Goal: Task Accomplishment & Management: Complete application form

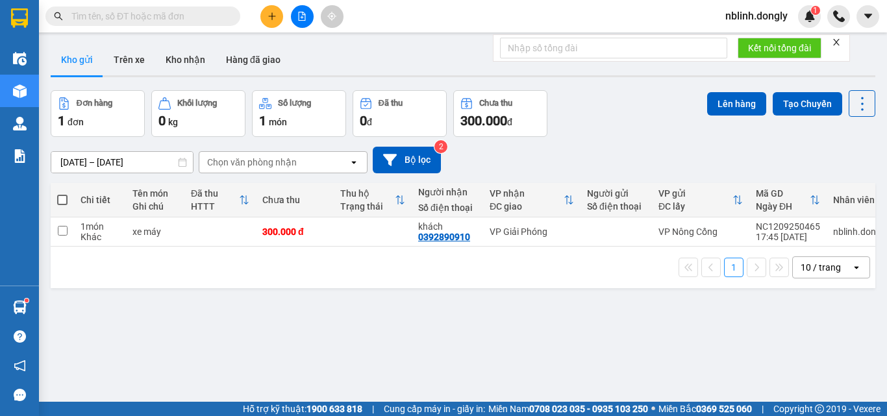
click at [480, 343] on div "ver 1.8.143 Kho gửi Trên xe Kho nhận Hàng đã giao Đơn hàng 1 đơn Khối lượng 0 k…" at bounding box center [462, 247] width 835 height 416
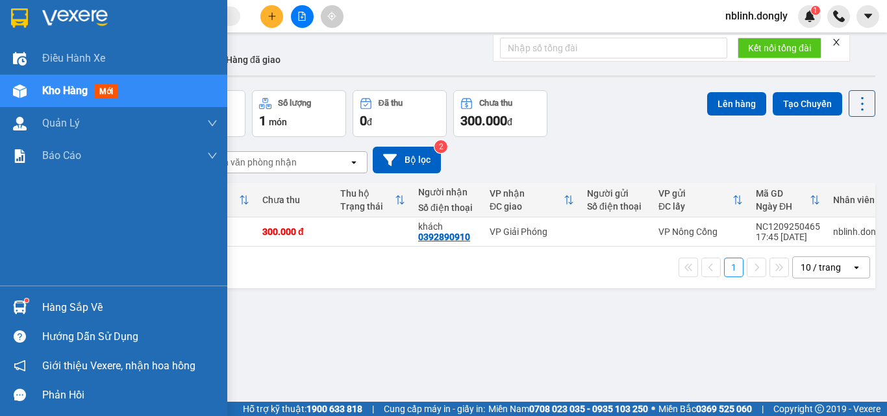
click at [56, 18] on img at bounding box center [75, 17] width 66 height 19
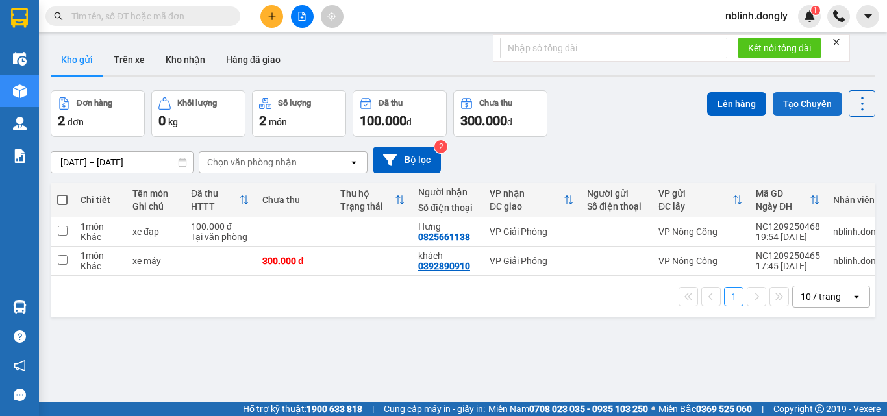
click at [784, 97] on button "Tạo Chuyến" at bounding box center [807, 103] width 69 height 23
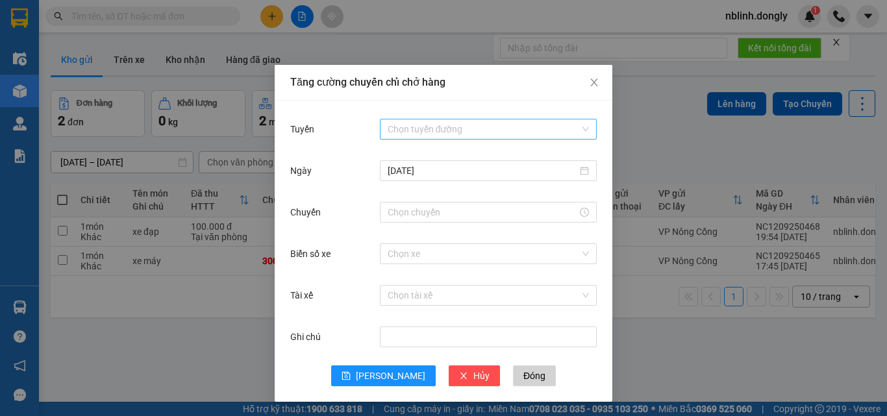
click at [469, 122] on input "Tuyến" at bounding box center [484, 128] width 192 height 19
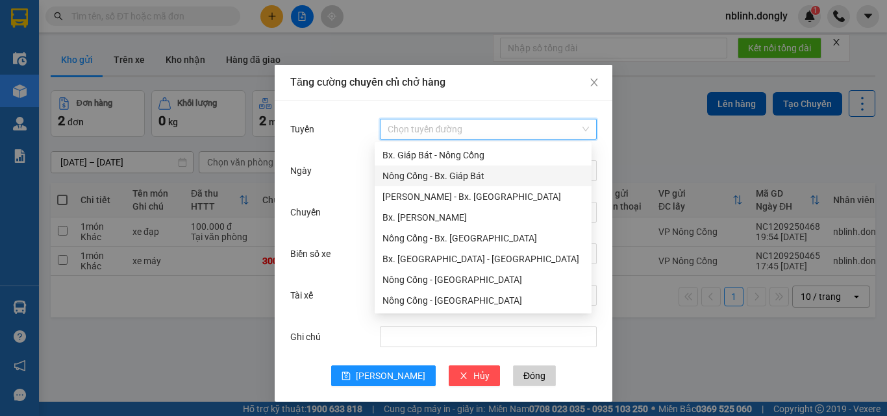
click at [441, 175] on div "Nông Cống - Bx. Giáp Bát" at bounding box center [482, 176] width 201 height 14
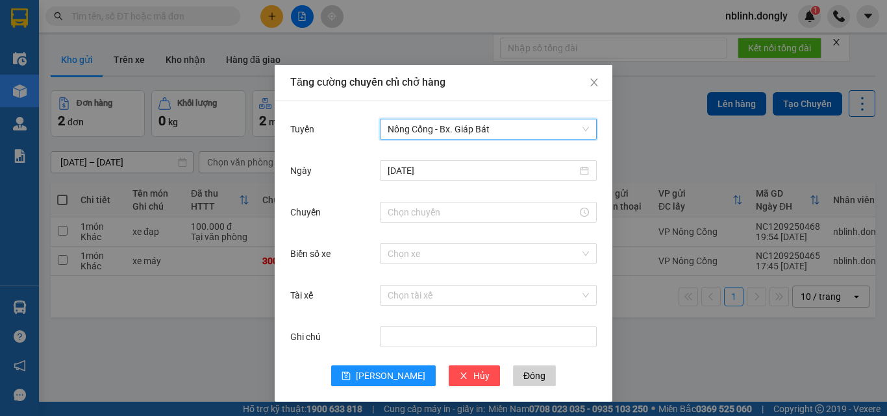
click at [450, 183] on div "[DATE]" at bounding box center [488, 171] width 217 height 26
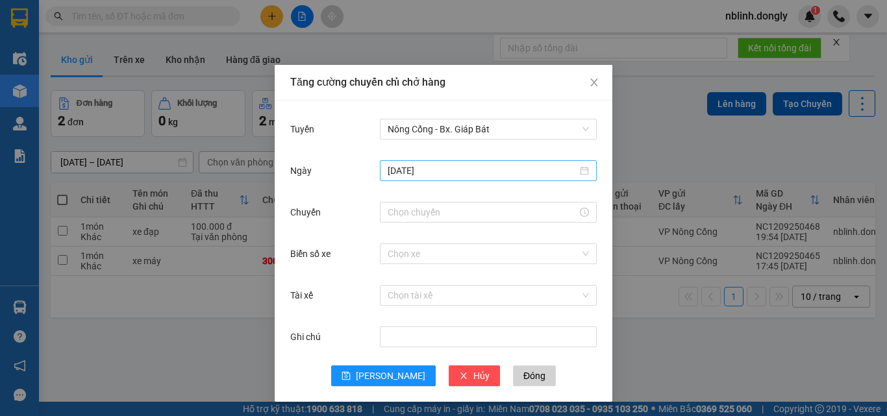
click at [458, 164] on input "[DATE]" at bounding box center [483, 171] width 190 height 14
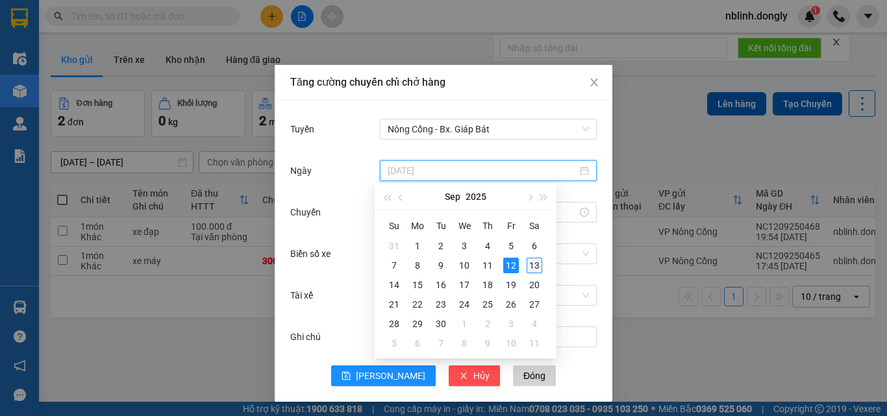
type input "[DATE]"
click at [532, 267] on div "13" at bounding box center [534, 266] width 16 height 16
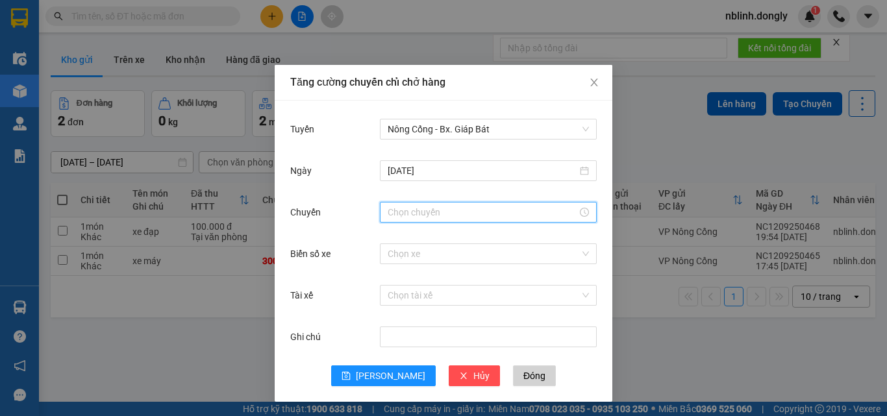
click at [476, 206] on input "Chuyến" at bounding box center [483, 212] width 190 height 14
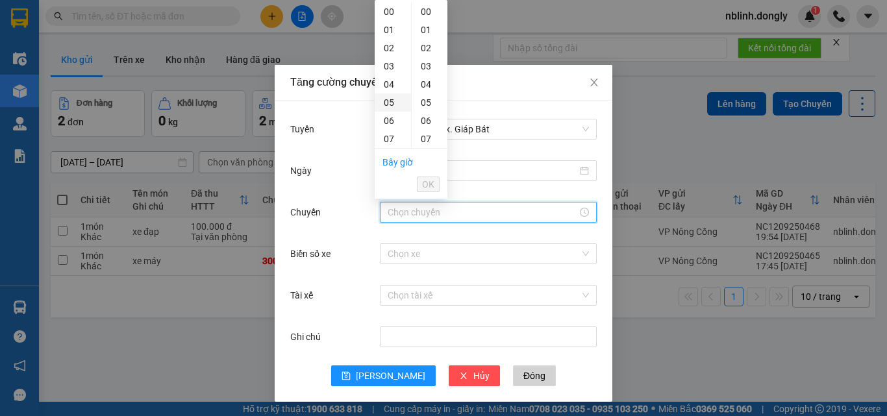
click at [388, 103] on div "05" at bounding box center [393, 102] width 36 height 18
click at [426, 180] on span "OK" at bounding box center [428, 184] width 12 height 14
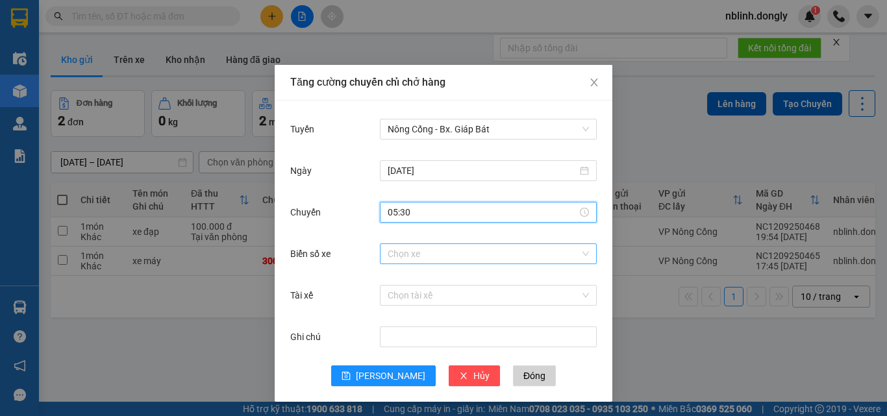
type input "05:30"
click at [417, 251] on input "Biển số xe" at bounding box center [484, 253] width 192 height 19
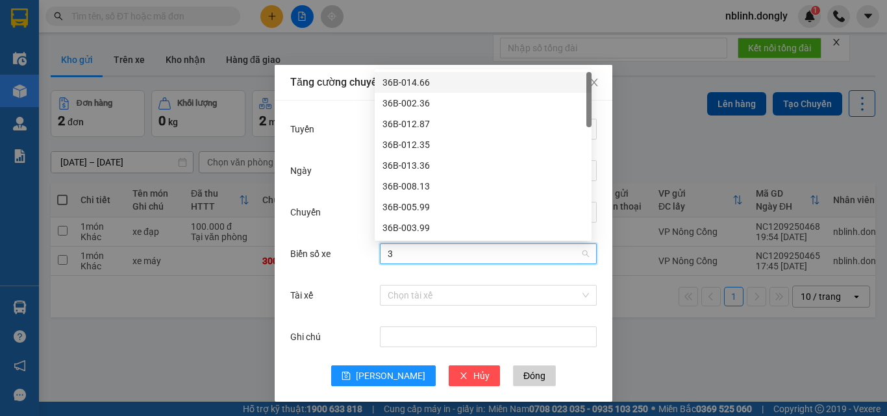
type input "38"
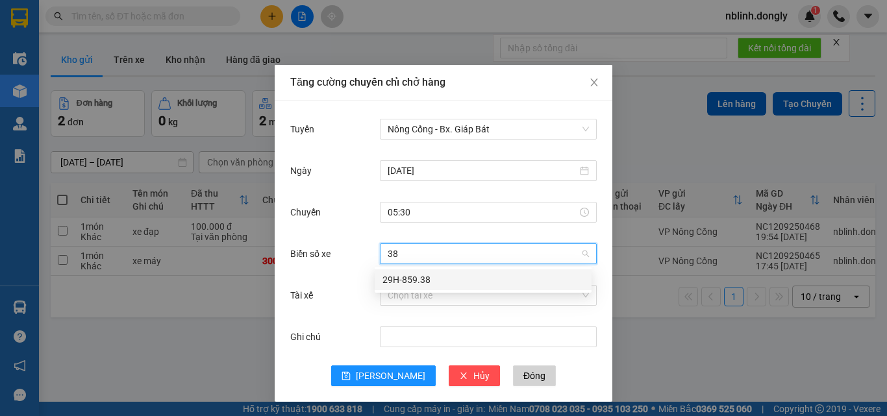
click at [396, 277] on div "29H-859.38" at bounding box center [482, 280] width 201 height 14
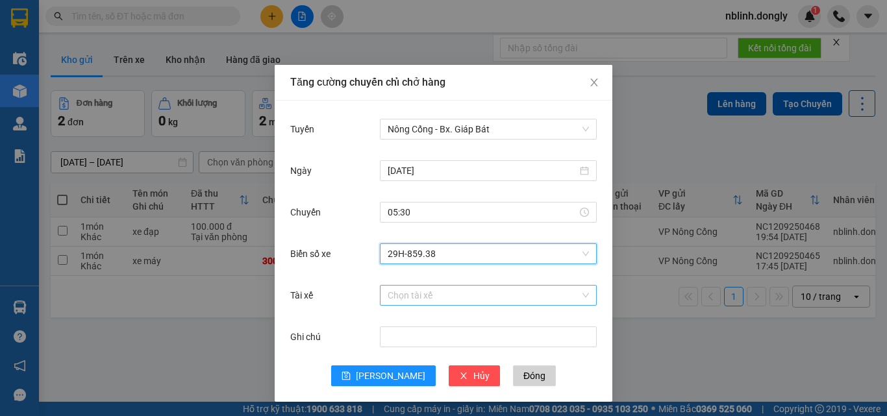
click at [402, 288] on input "Tài xế" at bounding box center [484, 295] width 192 height 19
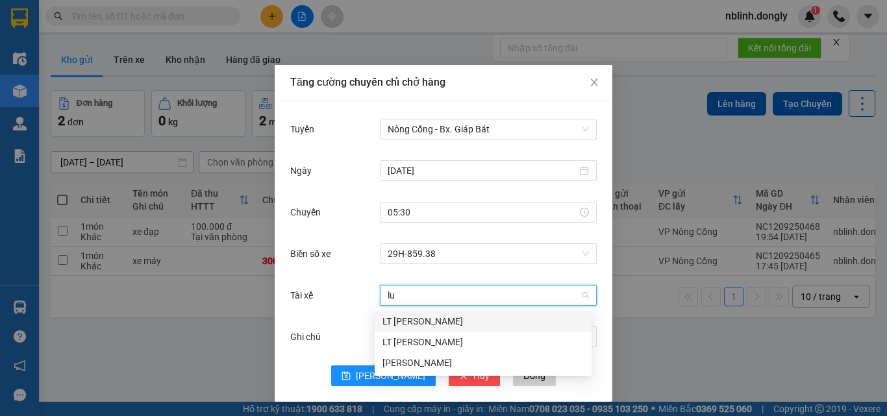
type input "luo"
click at [440, 357] on div "[PERSON_NAME]" at bounding box center [482, 363] width 201 height 14
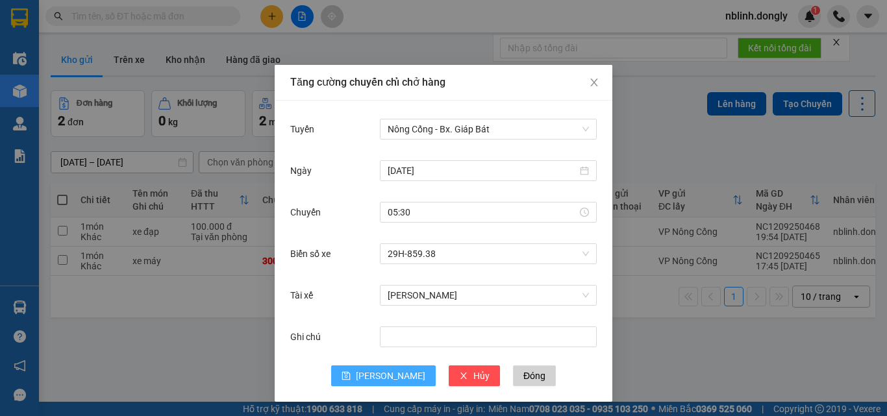
click at [396, 374] on button "[PERSON_NAME]" at bounding box center [383, 375] width 105 height 21
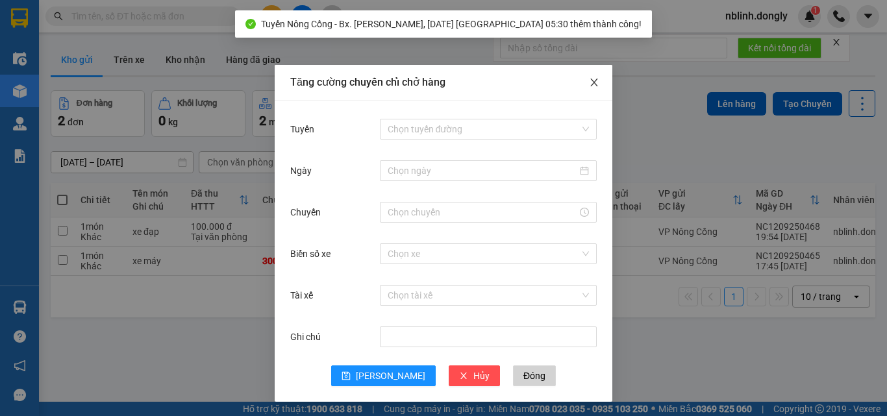
click at [590, 83] on icon "close" at bounding box center [594, 82] width 10 height 10
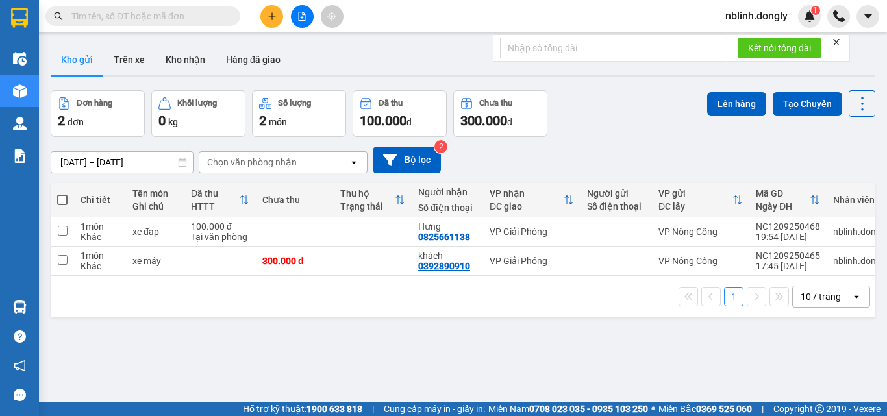
click at [68, 197] on th at bounding box center [62, 200] width 23 height 34
click at [62, 203] on span at bounding box center [62, 200] width 10 height 10
click at [62, 193] on input "checkbox" at bounding box center [62, 193] width 0 height 0
checkbox input "true"
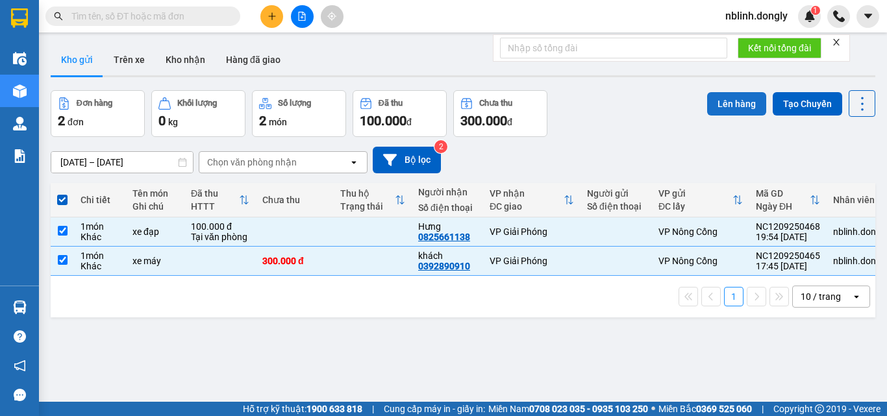
click at [713, 103] on button "Lên hàng" at bounding box center [736, 103] width 59 height 23
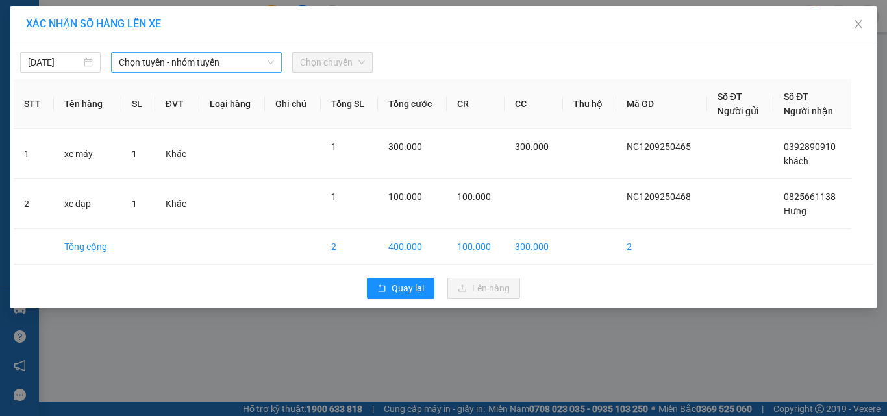
click at [164, 64] on span "Chọn tuyến - nhóm tuyến" at bounding box center [196, 62] width 155 height 19
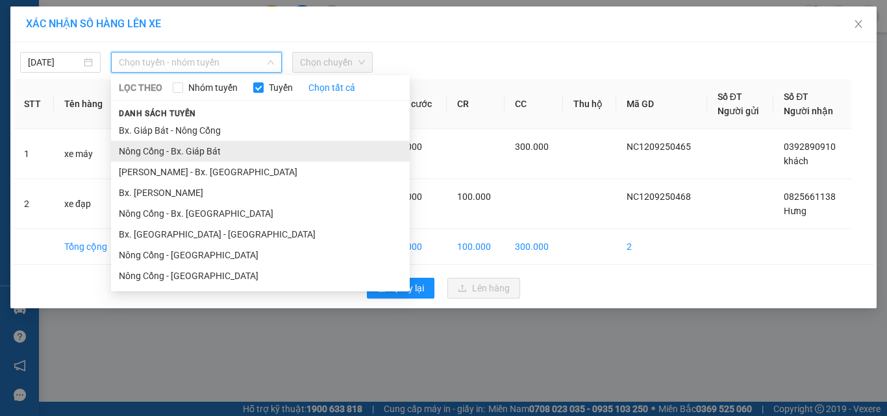
click at [164, 150] on li "Nông Cống - Bx. Giáp Bát" at bounding box center [260, 151] width 299 height 21
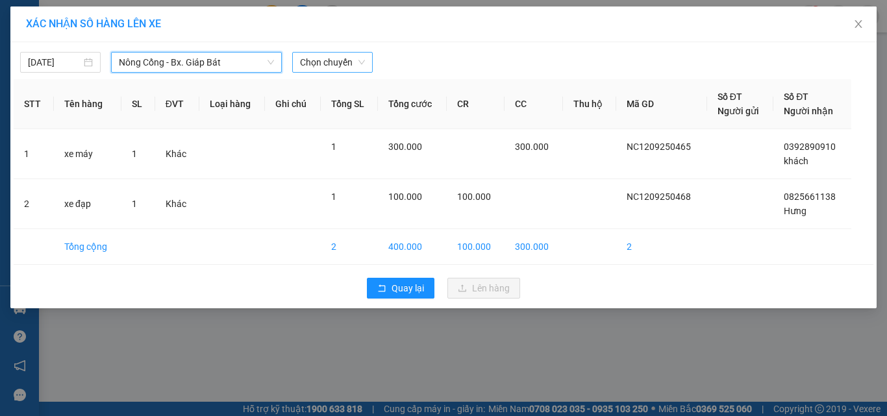
click at [313, 64] on span "Chọn chuyến" at bounding box center [332, 62] width 65 height 19
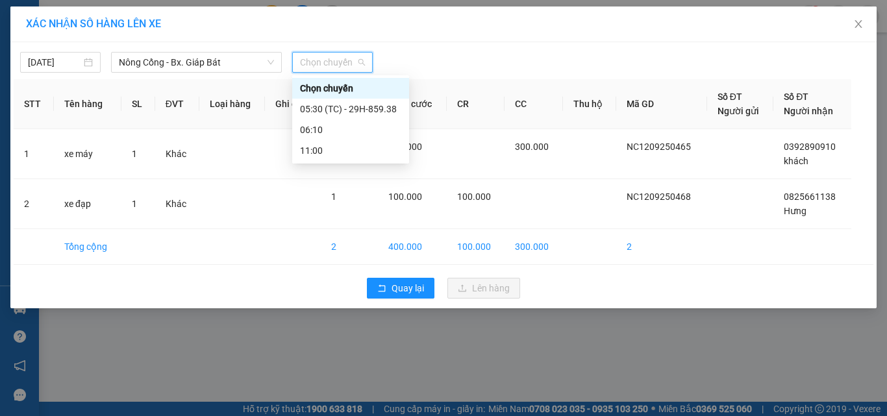
click at [341, 97] on div "Chọn chuyến" at bounding box center [350, 88] width 117 height 21
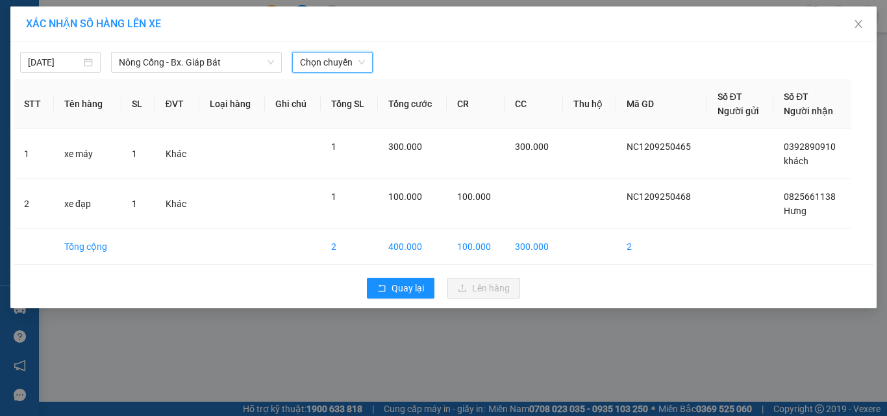
click at [345, 73] on div "[DATE] Nông Cống - Bx. Giáp Bát LỌC THEO Nhóm tuyến Tuyến Chọn tất cả Danh sách…" at bounding box center [443, 175] width 866 height 266
click at [347, 66] on span "Chọn chuyến" at bounding box center [332, 62] width 65 height 19
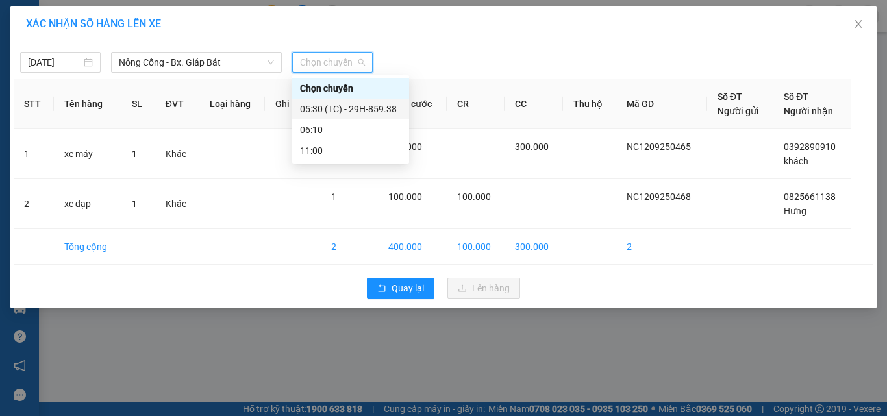
click at [356, 108] on div "05:30 (TC) - 29H-859.38" at bounding box center [350, 109] width 101 height 14
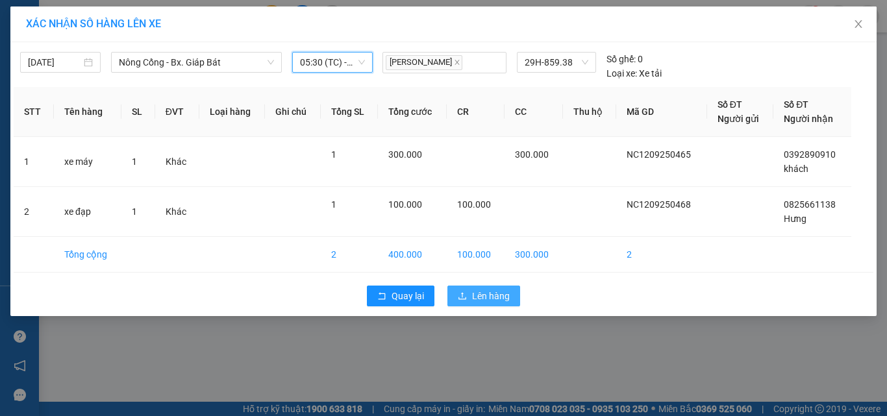
click at [484, 297] on span "Lên hàng" at bounding box center [491, 296] width 38 height 14
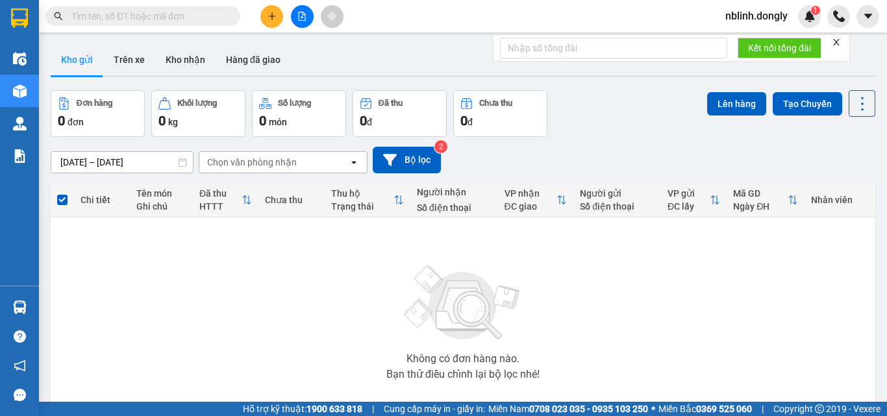
drag, startPoint x: 578, startPoint y: 58, endPoint x: 513, endPoint y: 367, distance: 316.3
drag, startPoint x: 513, startPoint y: 367, endPoint x: 513, endPoint y: 383, distance: 15.6
drag, startPoint x: 513, startPoint y: 383, endPoint x: 522, endPoint y: 403, distance: 21.8
drag, startPoint x: 522, startPoint y: 403, endPoint x: 275, endPoint y: 14, distance: 461.1
click at [275, 14] on icon "plus" at bounding box center [271, 16] width 9 height 9
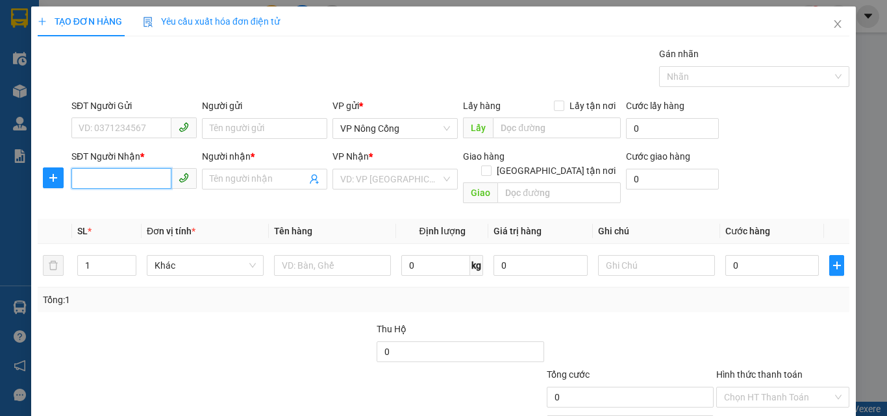
click at [99, 184] on input "SĐT Người Nhận *" at bounding box center [121, 178] width 100 height 21
type input "0912549715"
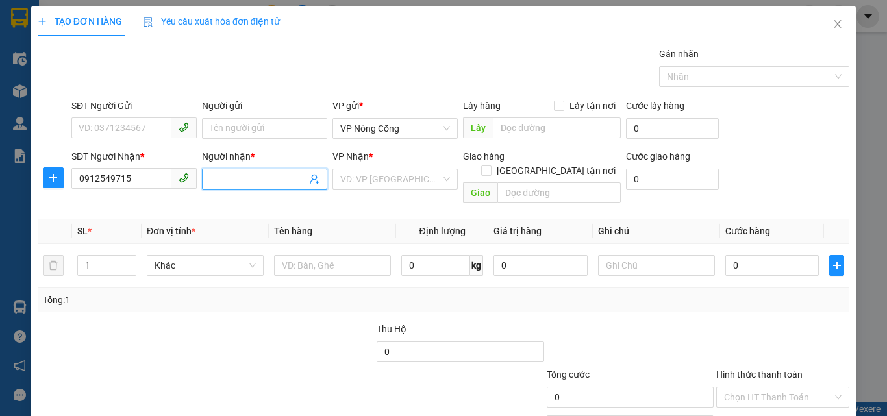
click at [225, 173] on input "Người nhận *" at bounding box center [258, 179] width 97 height 14
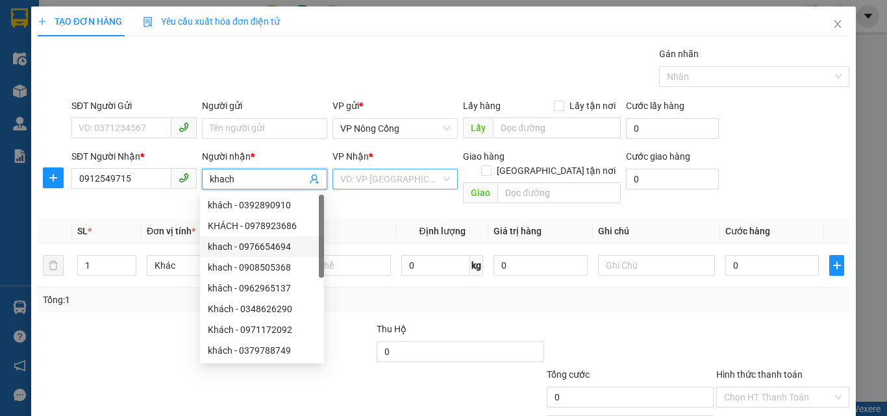
type input "khach"
click at [358, 176] on input "search" at bounding box center [390, 178] width 101 height 19
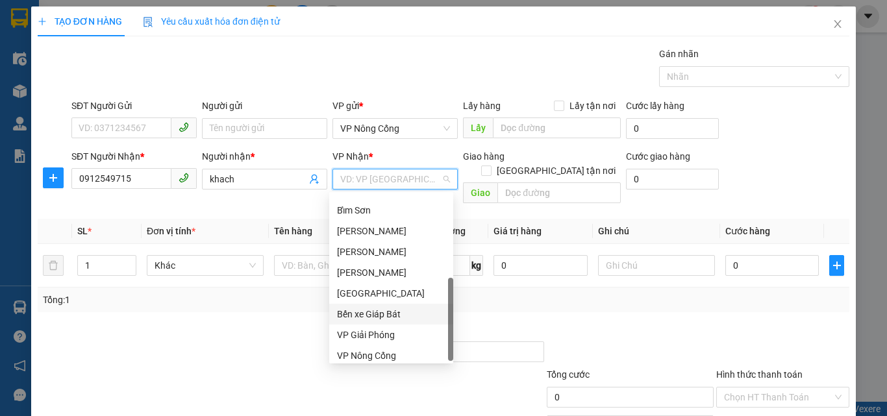
scroll to position [187, 0]
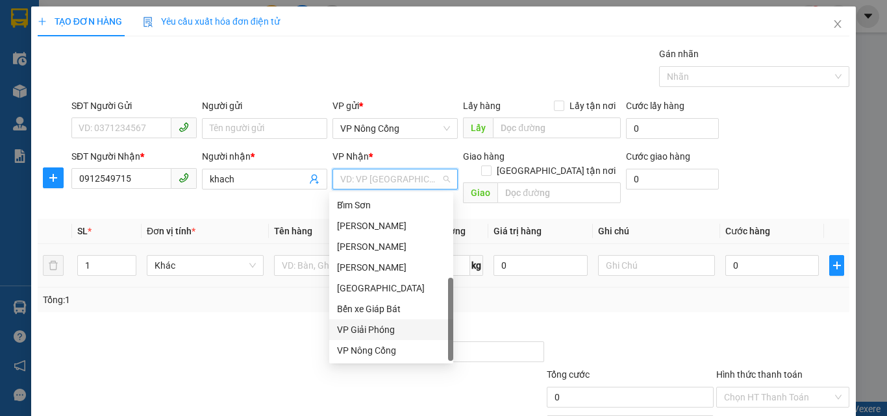
drag, startPoint x: 361, startPoint y: 332, endPoint x: 538, endPoint y: 271, distance: 187.6
click at [363, 332] on div "VP Giải Phóng" at bounding box center [391, 330] width 108 height 14
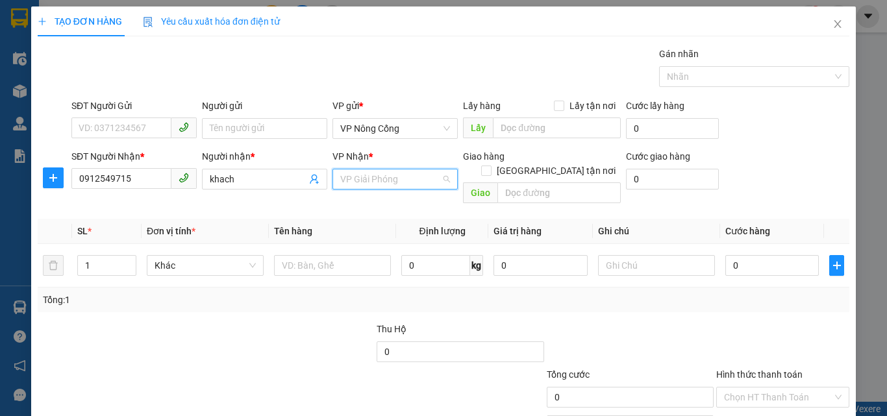
click at [855, 294] on div "TẠO ĐƠN HÀNG Yêu cầu xuất hóa đơn điện tử Transit Pickup Surcharge Ids Transit …" at bounding box center [443, 208] width 887 height 416
click at [736, 255] on input "0" at bounding box center [771, 265] width 93 height 21
type input "4"
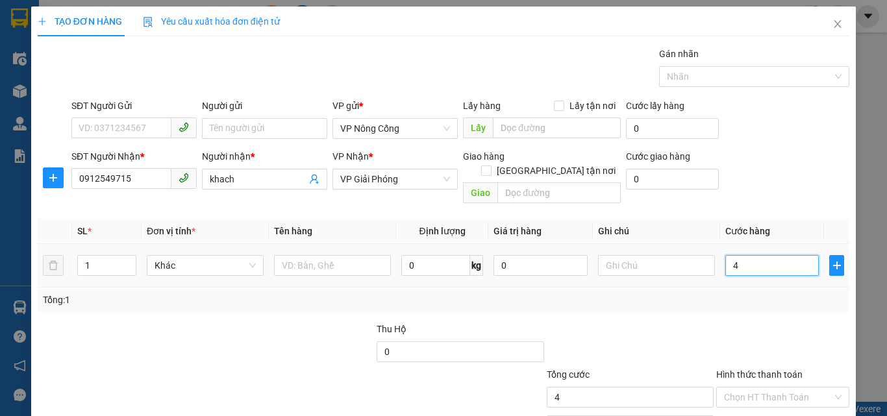
type input "40"
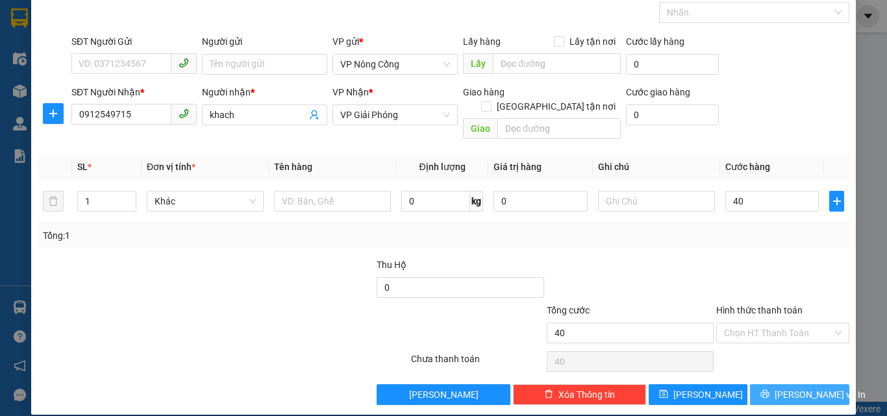
type input "40.000"
click at [788, 388] on span "[PERSON_NAME] và In" at bounding box center [819, 395] width 91 height 14
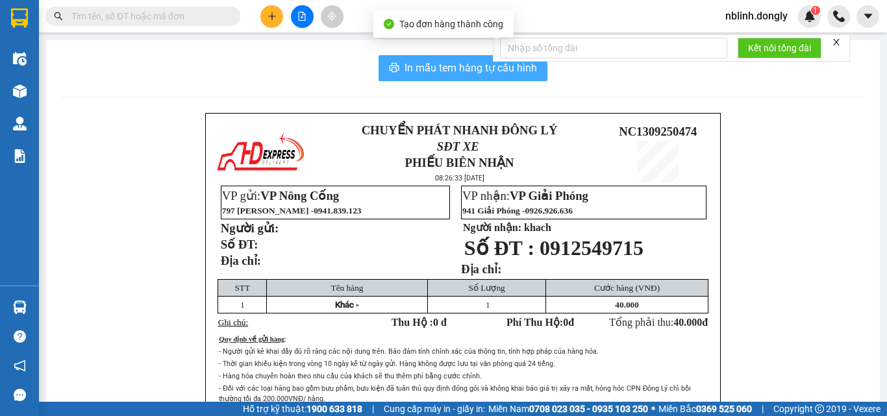
drag, startPoint x: 446, startPoint y: 62, endPoint x: 530, endPoint y: 260, distance: 215.2
click at [452, 70] on span "In mẫu tem hàng tự cấu hình" at bounding box center [470, 68] width 132 height 16
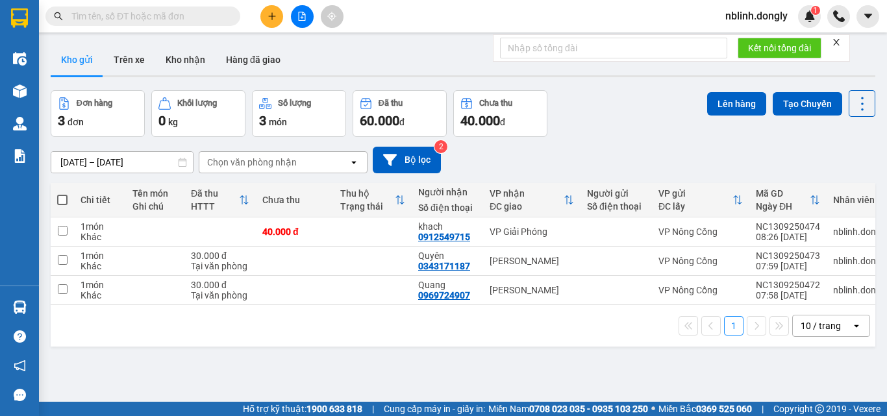
click at [273, 19] on icon "plus" at bounding box center [271, 16] width 9 height 9
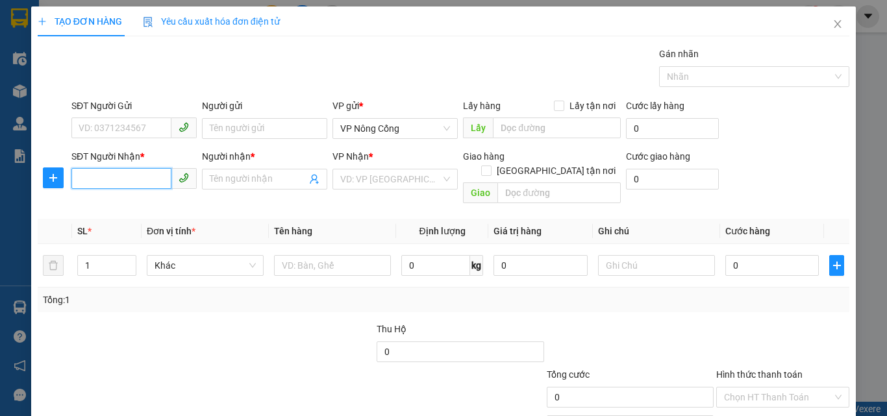
click at [86, 180] on input "SĐT Người Nhận *" at bounding box center [121, 178] width 100 height 21
type input "0901561599"
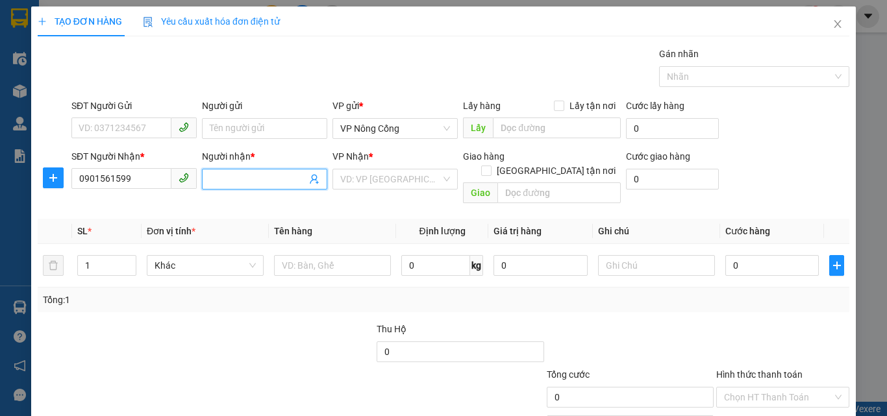
click at [211, 176] on input "Người nhận *" at bounding box center [258, 179] width 97 height 14
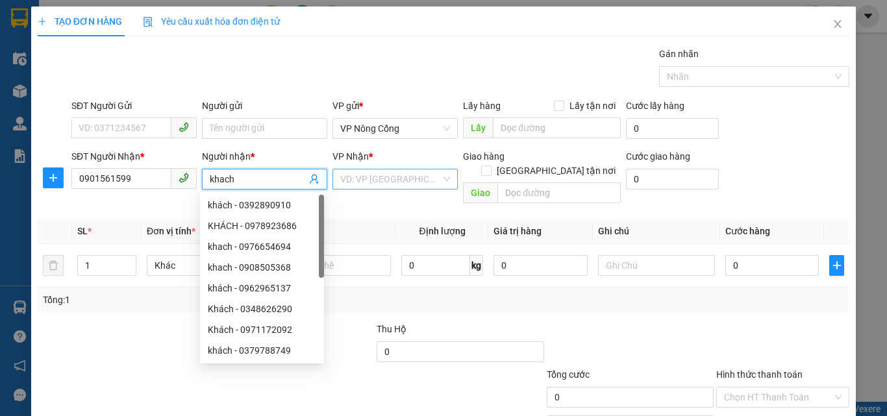
type input "khach"
click at [388, 179] on input "search" at bounding box center [390, 178] width 101 height 19
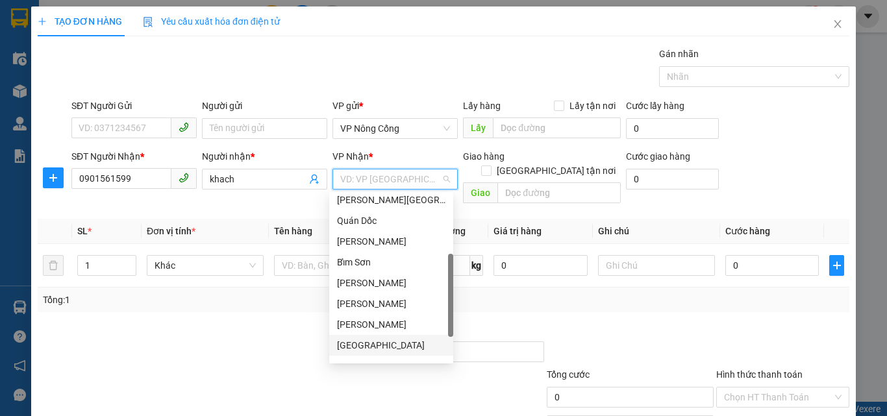
scroll to position [187, 0]
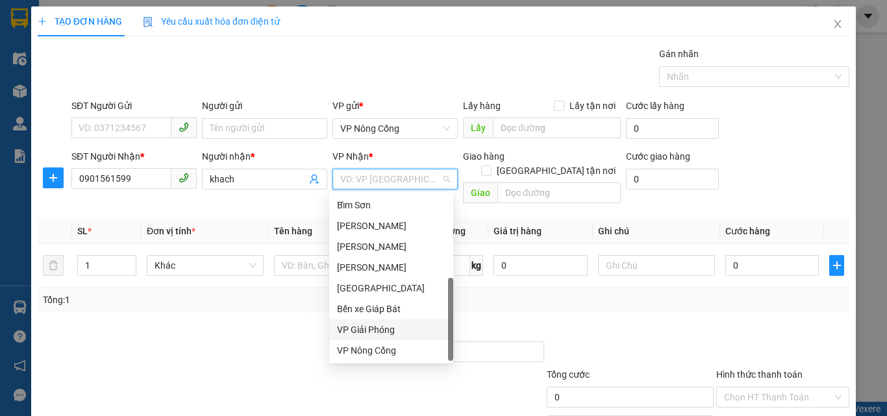
drag, startPoint x: 365, startPoint y: 334, endPoint x: 418, endPoint y: 339, distance: 52.8
click at [367, 334] on div "VP Giải Phóng" at bounding box center [391, 330] width 108 height 14
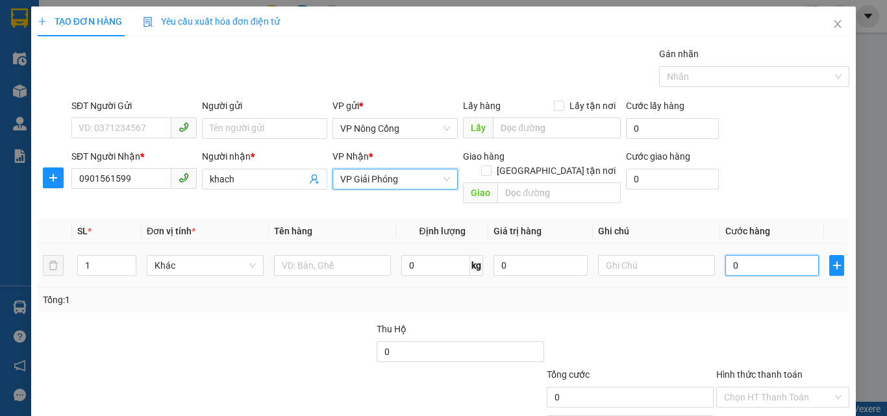
click at [737, 255] on input "0" at bounding box center [771, 265] width 93 height 21
type input "2"
type input "20"
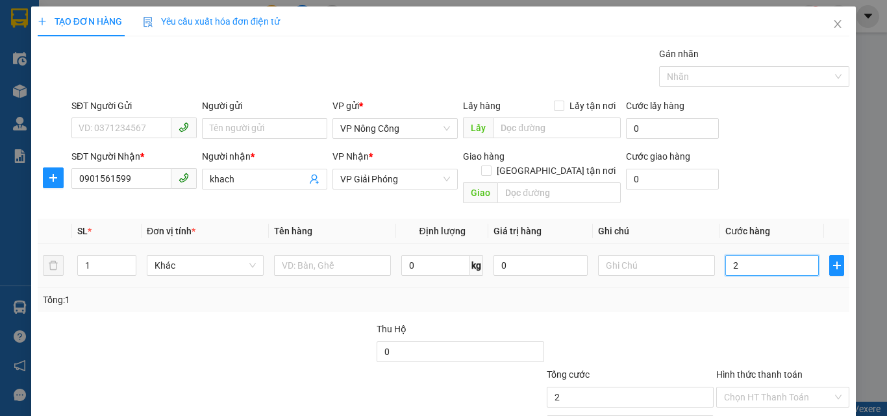
type input "20"
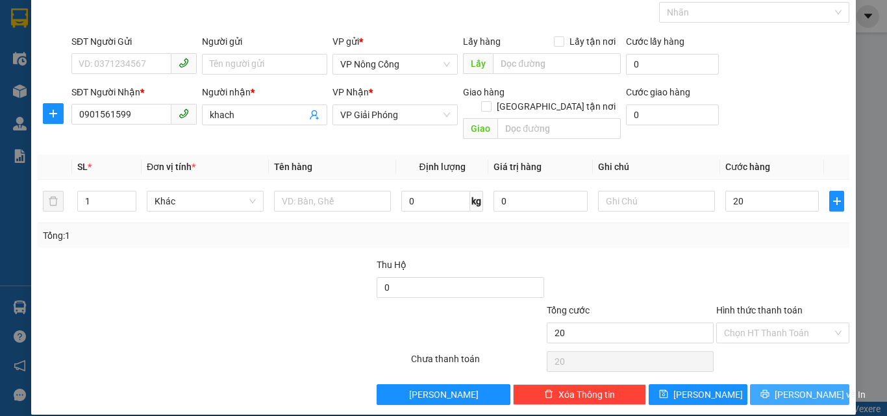
type input "20.000"
click at [800, 388] on span "[PERSON_NAME] và In" at bounding box center [819, 395] width 91 height 14
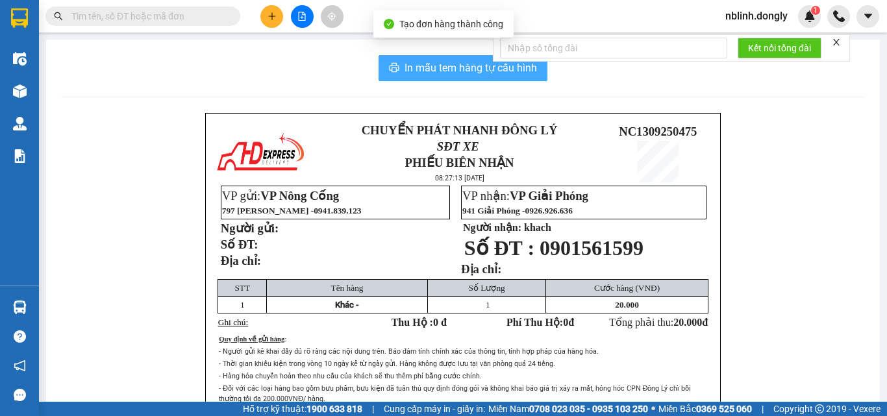
click at [444, 62] on span "In mẫu tem hàng tự cấu hình" at bounding box center [470, 68] width 132 height 16
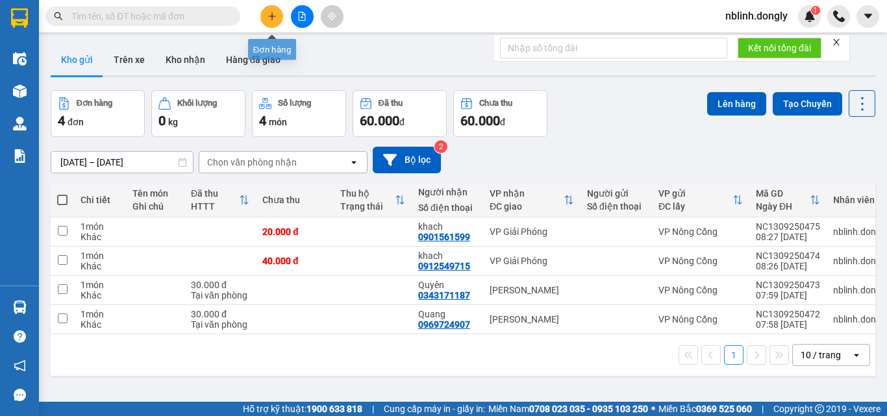
click at [273, 10] on button at bounding box center [271, 16] width 23 height 23
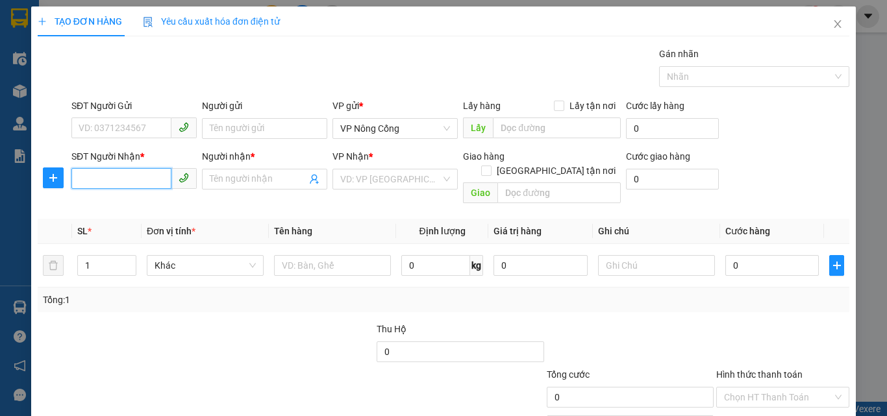
click at [86, 180] on input "SĐT Người Nhận *" at bounding box center [121, 178] width 100 height 21
type input "0865633533"
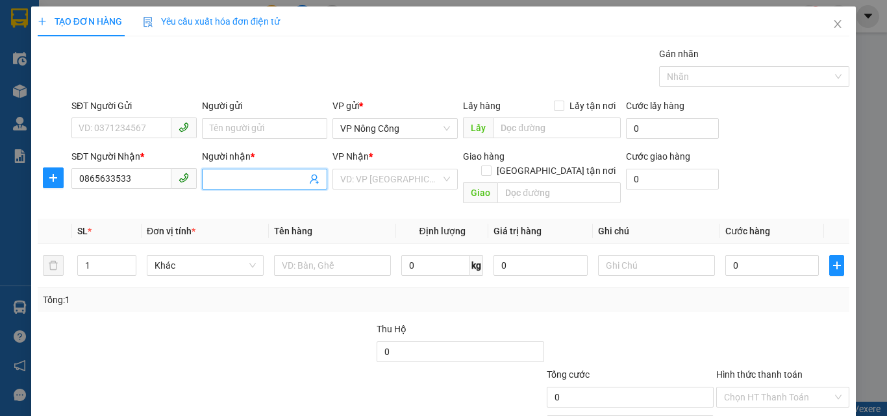
click at [211, 171] on span at bounding box center [264, 179] width 125 height 21
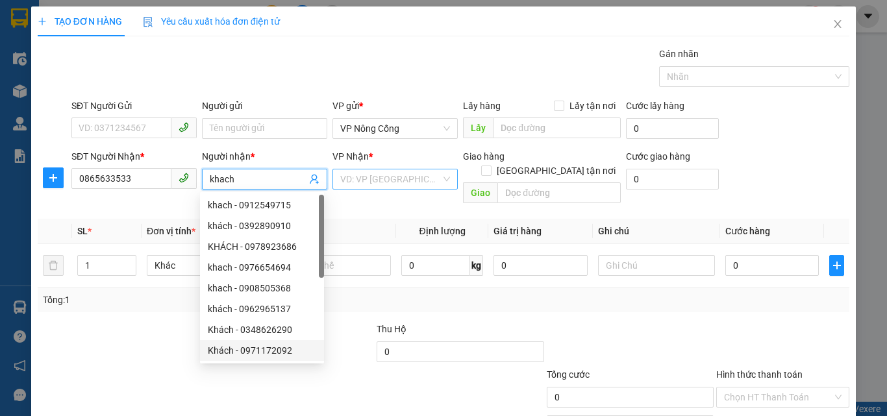
type input "khach"
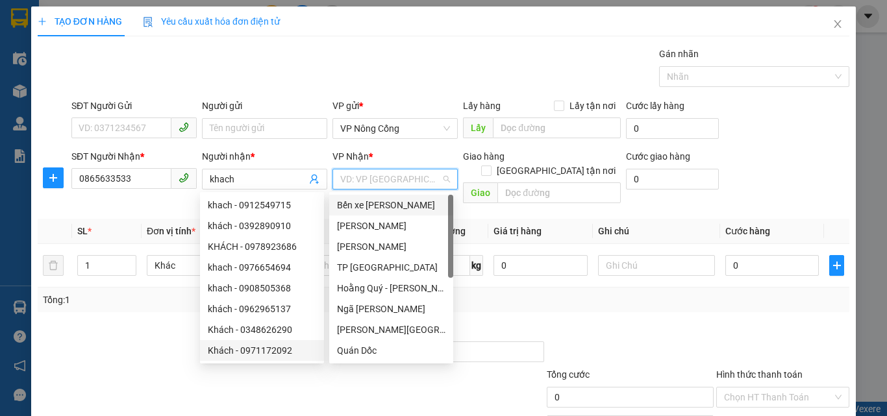
drag, startPoint x: 370, startPoint y: 174, endPoint x: 388, endPoint y: 200, distance: 31.7
click at [369, 174] on input "search" at bounding box center [390, 178] width 101 height 19
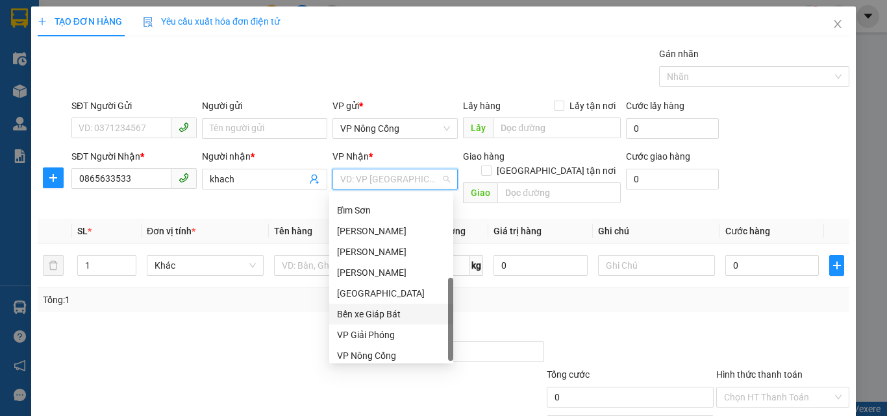
scroll to position [187, 0]
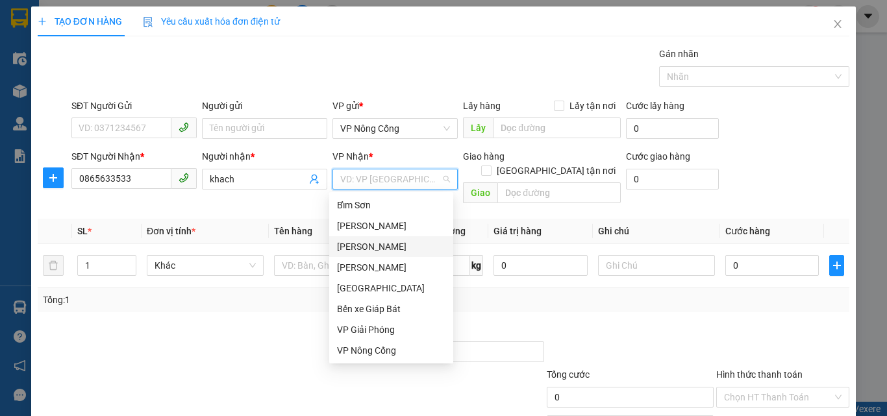
drag, startPoint x: 361, startPoint y: 248, endPoint x: 449, endPoint y: 253, distance: 88.4
click at [362, 248] on div "[PERSON_NAME]" at bounding box center [391, 247] width 108 height 14
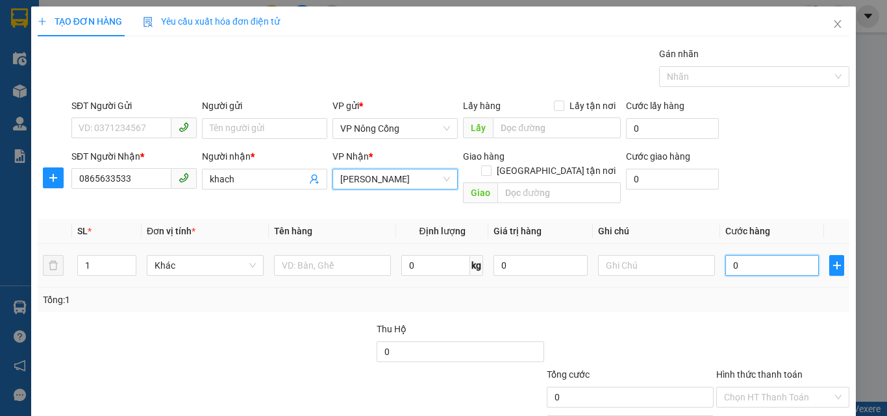
click at [736, 255] on input "0" at bounding box center [771, 265] width 93 height 21
type input "2"
type input "20"
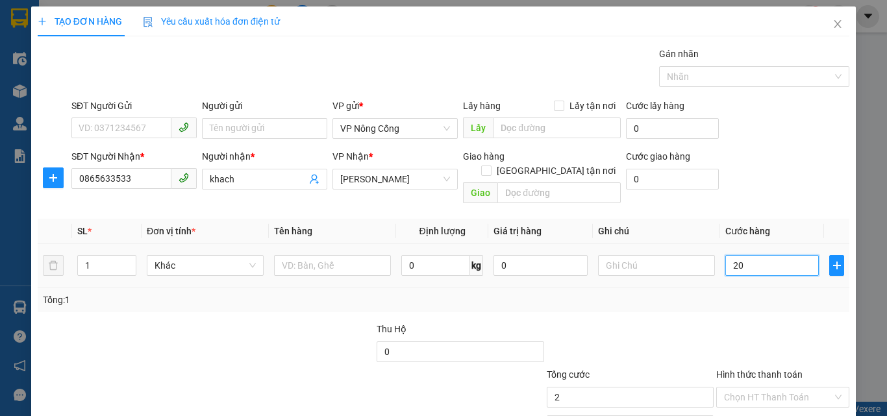
type input "20"
type input "200"
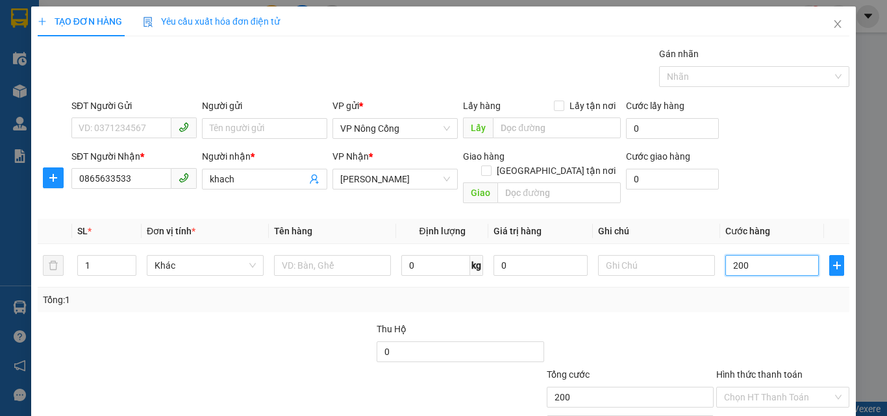
scroll to position [64, 0]
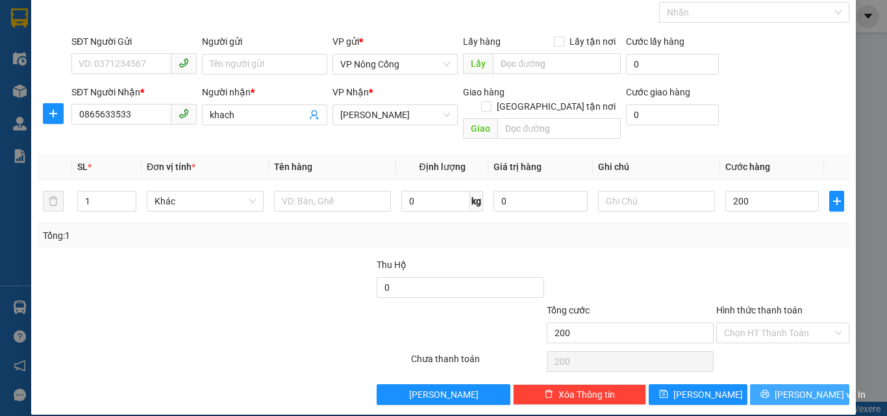
type input "200.000"
click at [789, 388] on span "[PERSON_NAME] và In" at bounding box center [819, 395] width 91 height 14
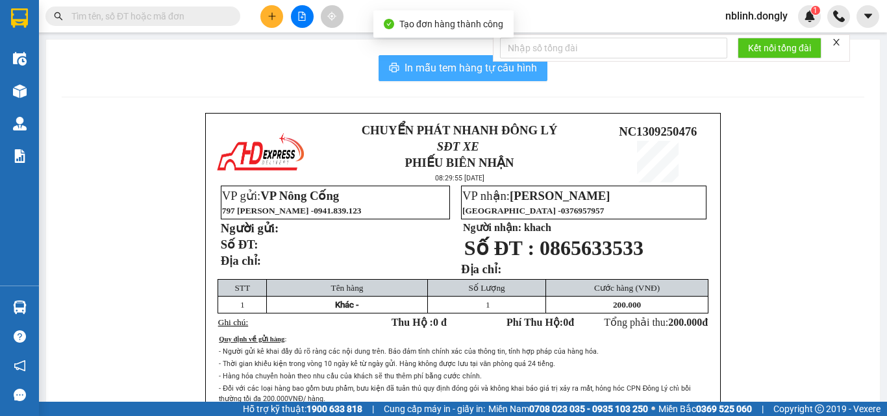
drag, startPoint x: 457, startPoint y: 68, endPoint x: 589, endPoint y: 405, distance: 362.4
click at [457, 73] on span "In mẫu tem hàng tự cấu hình" at bounding box center [470, 68] width 132 height 16
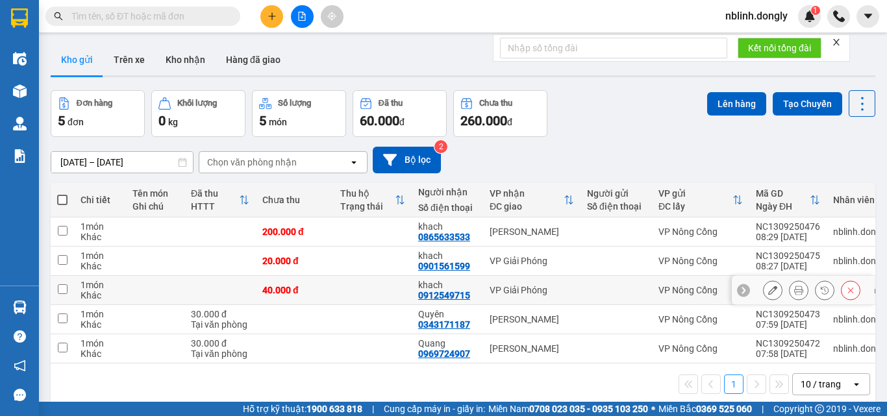
click at [63, 291] on input "checkbox" at bounding box center [63, 289] width 10 height 10
checkbox input "true"
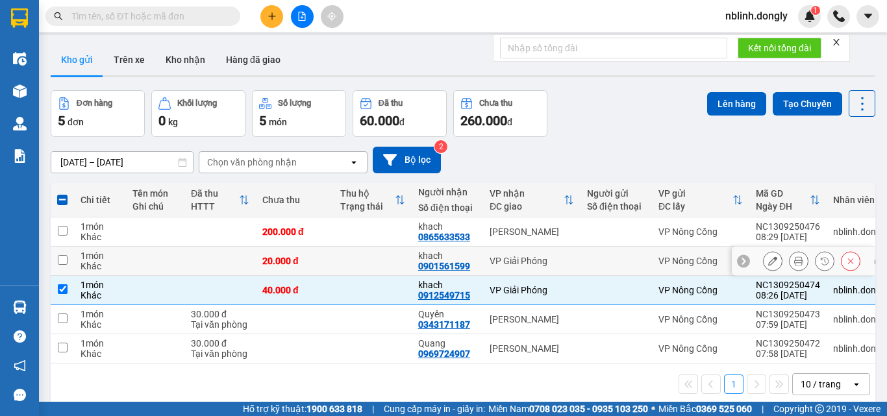
drag, startPoint x: 63, startPoint y: 259, endPoint x: 265, endPoint y: 276, distance: 202.6
click at [79, 266] on tr "1 món Khác 20.000 đ khach 0901561599 VP Giải Phóng VP Nông Cống NC1309250475 08…" at bounding box center [473, 261] width 845 height 29
checkbox input "true"
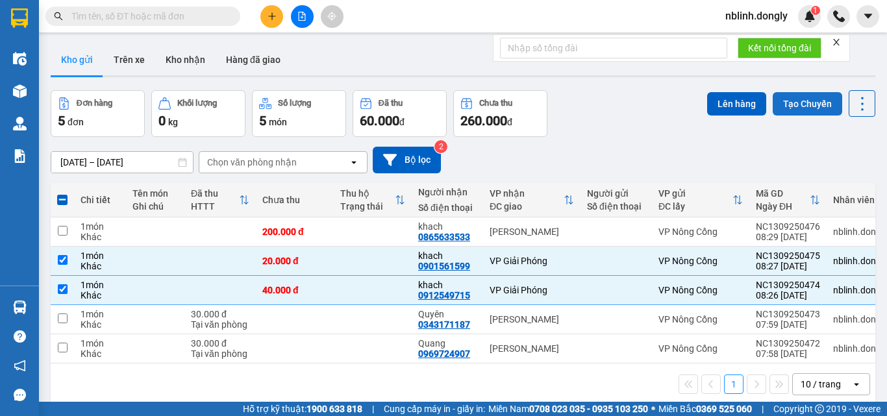
click at [811, 105] on button "Tạo Chuyến" at bounding box center [807, 103] width 69 height 23
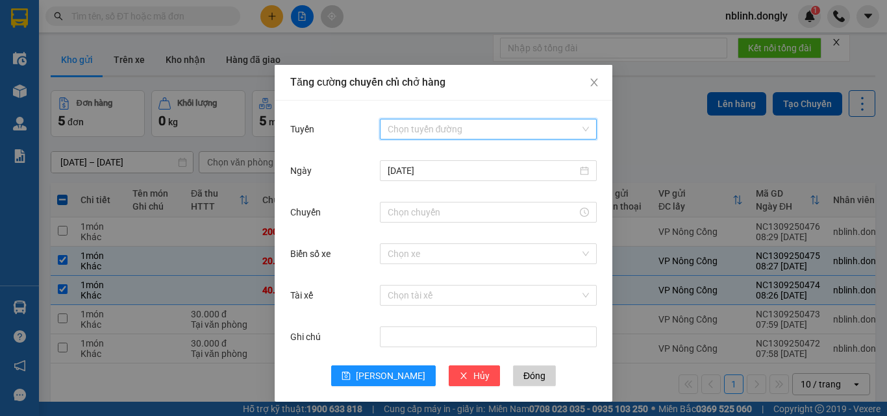
drag, startPoint x: 423, startPoint y: 125, endPoint x: 452, endPoint y: 306, distance: 182.8
click at [428, 155] on body "Kết quả tìm kiếm ( 0 ) Bộ lọc No Data nblinh.dongly 1 Điều hành xe Kho hàng mới…" at bounding box center [443, 208] width 887 height 416
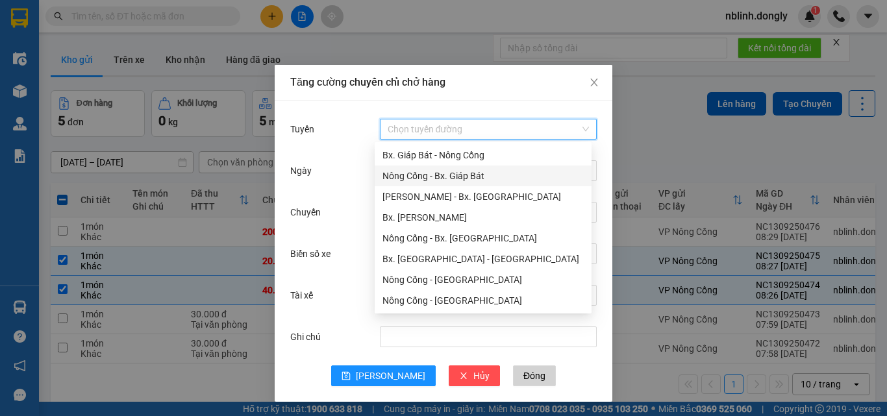
click at [425, 171] on div "Nông Cống - Bx. Giáp Bát" at bounding box center [482, 176] width 201 height 14
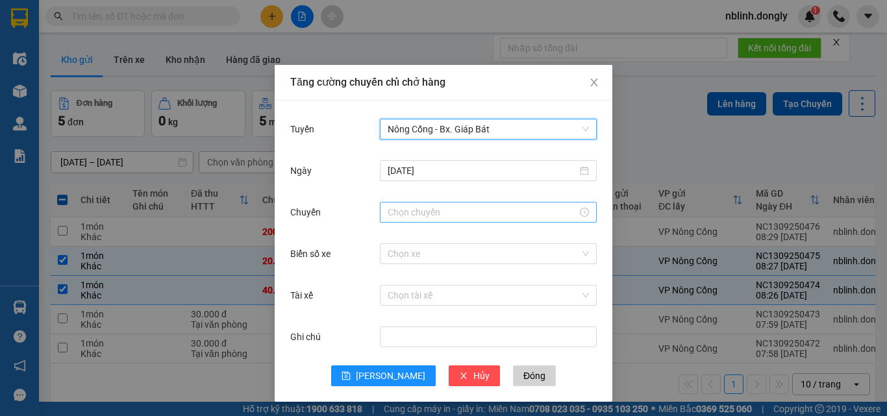
click at [400, 214] on input "Chuyến" at bounding box center [483, 212] width 190 height 14
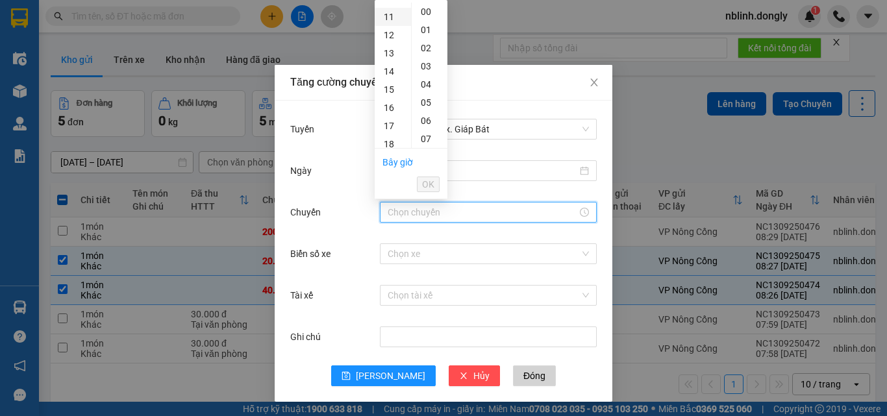
scroll to position [65, 0]
click at [387, 93] on div "08" at bounding box center [393, 92] width 36 height 18
click at [426, 88] on div "40" at bounding box center [430, 89] width 36 height 18
type input "08:40"
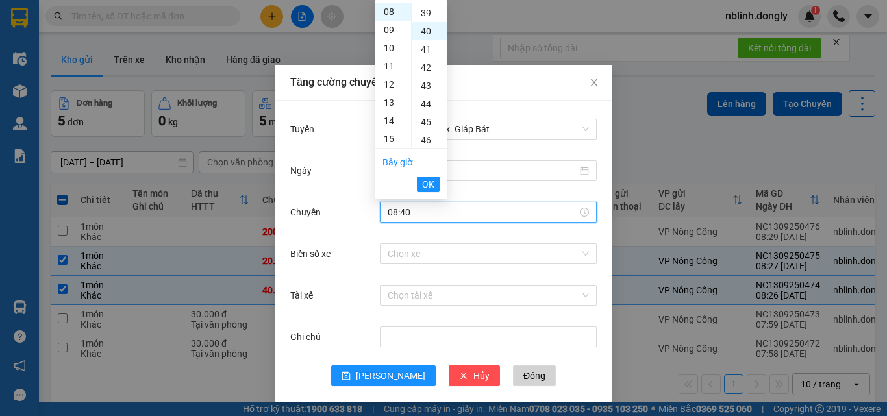
scroll to position [727, 0]
click at [431, 183] on span "OK" at bounding box center [428, 184] width 12 height 14
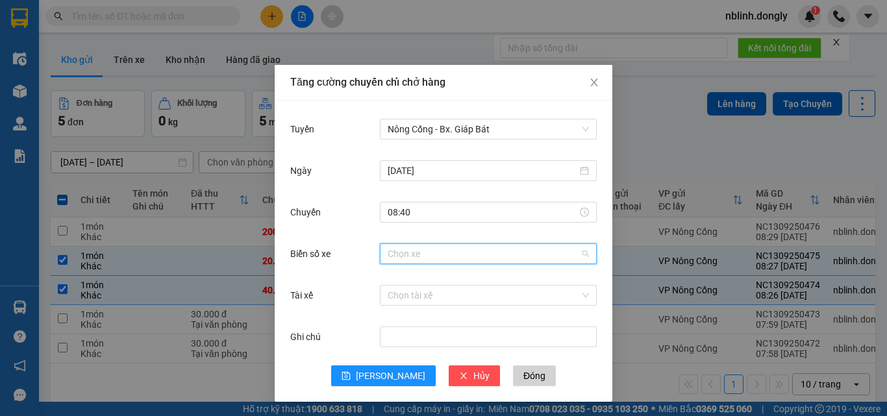
click at [404, 258] on input "Biển số xe" at bounding box center [484, 253] width 192 height 19
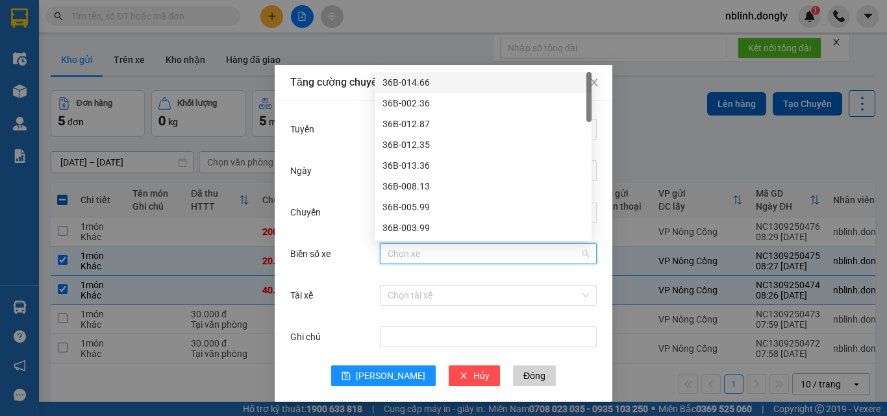
click at [419, 82] on div "36B-014.66" at bounding box center [482, 82] width 201 height 14
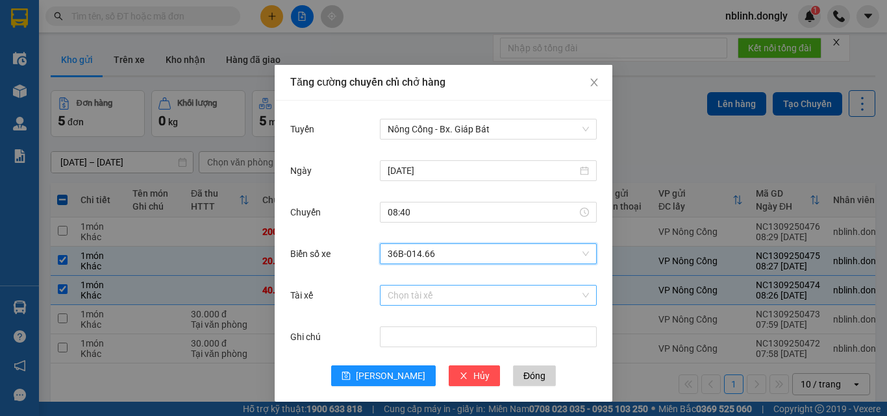
click at [388, 297] on input "Tài xế" at bounding box center [484, 295] width 192 height 19
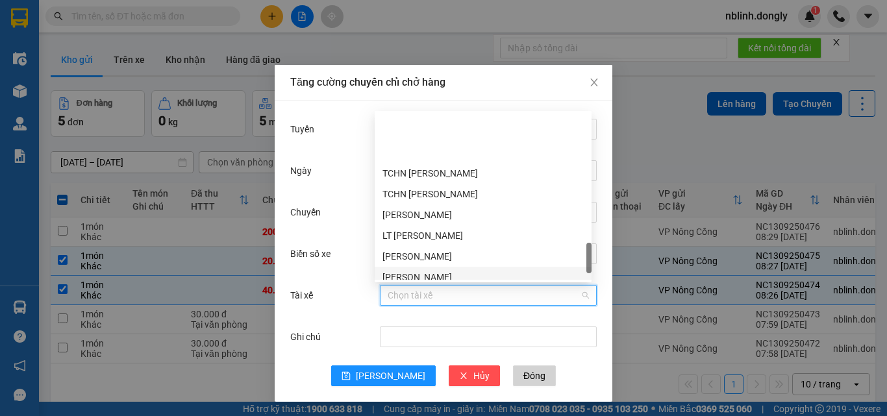
scroll to position [956, 0]
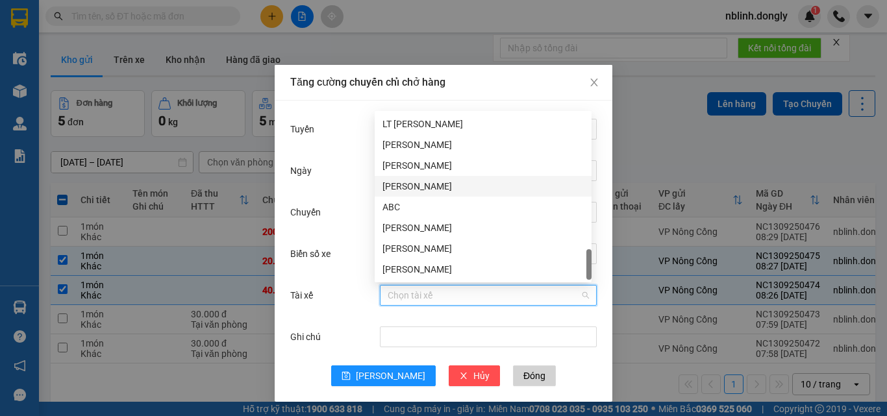
click at [406, 190] on div "[PERSON_NAME]" at bounding box center [482, 186] width 201 height 14
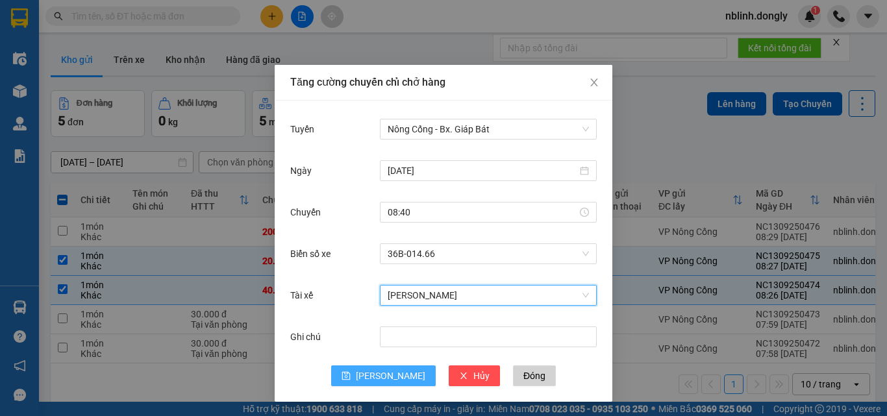
click at [374, 377] on button "[PERSON_NAME]" at bounding box center [383, 375] width 105 height 21
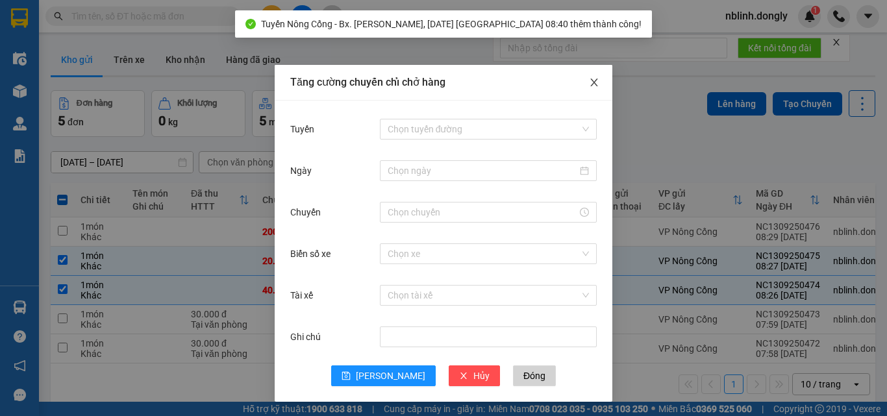
click at [582, 88] on span "Close" at bounding box center [594, 83] width 36 height 36
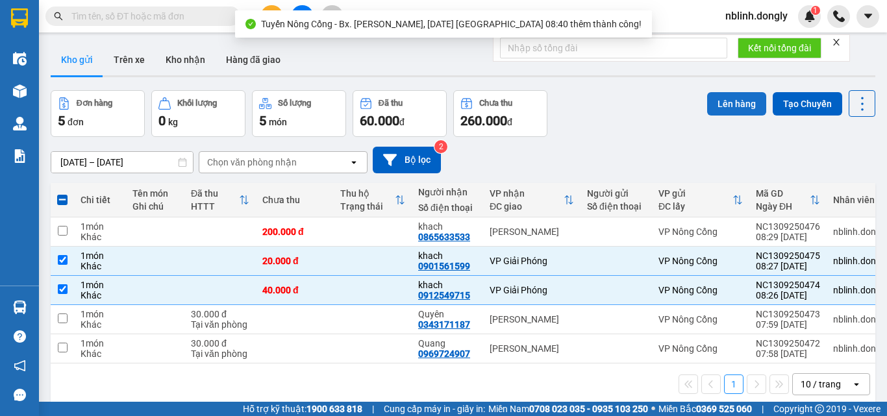
click at [734, 105] on button "Lên hàng" at bounding box center [736, 103] width 59 height 23
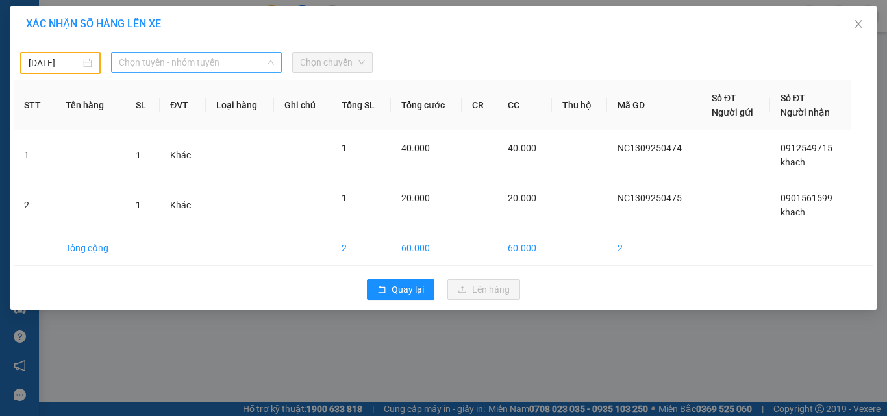
click at [167, 65] on span "Chọn tuyến - nhóm tuyến" at bounding box center [196, 62] width 155 height 19
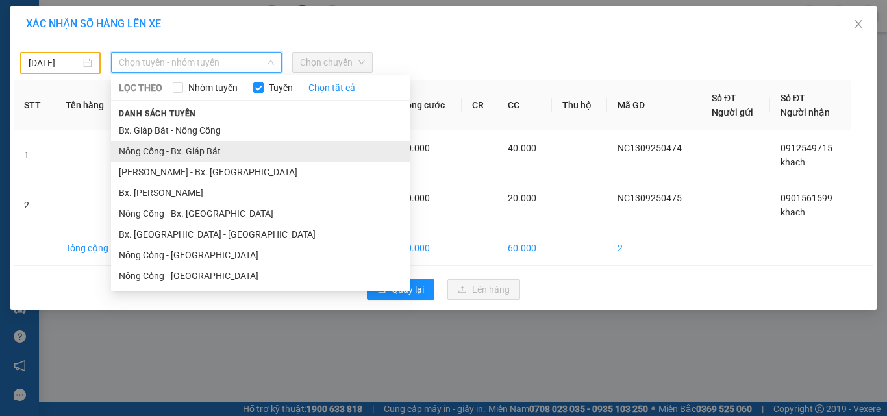
click at [188, 151] on li "Nông Cống - Bx. Giáp Bát" at bounding box center [260, 151] width 299 height 21
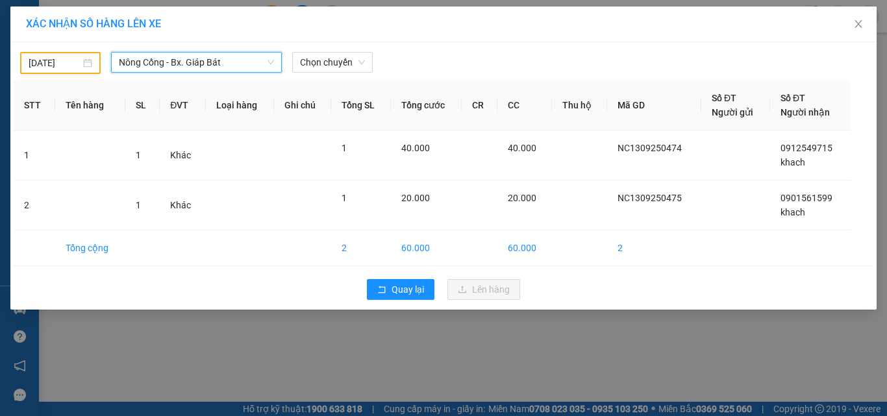
click at [73, 55] on div "[DATE]" at bounding box center [60, 63] width 80 height 22
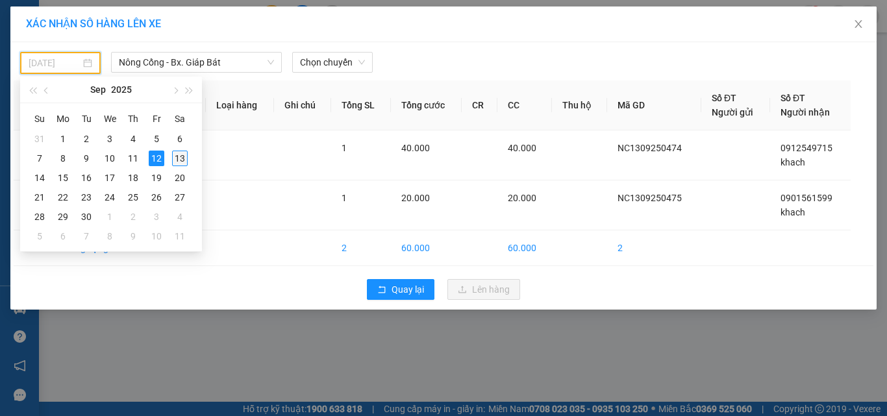
click at [186, 152] on div "13" at bounding box center [180, 159] width 16 height 16
type input "[DATE]"
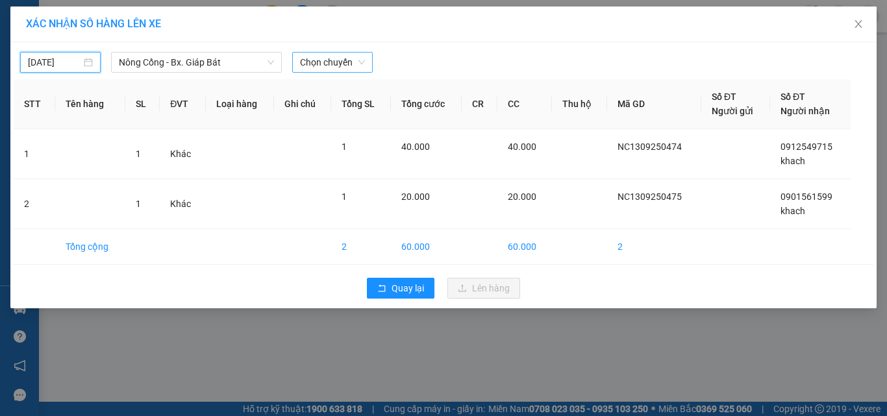
click at [323, 65] on span "Chọn chuyến" at bounding box center [332, 62] width 65 height 19
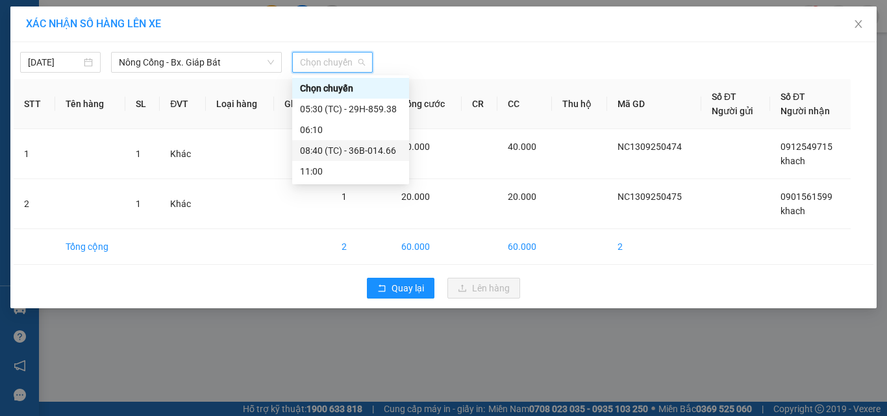
click at [360, 150] on div "08:40 (TC) - 36B-014.66" at bounding box center [350, 150] width 101 height 14
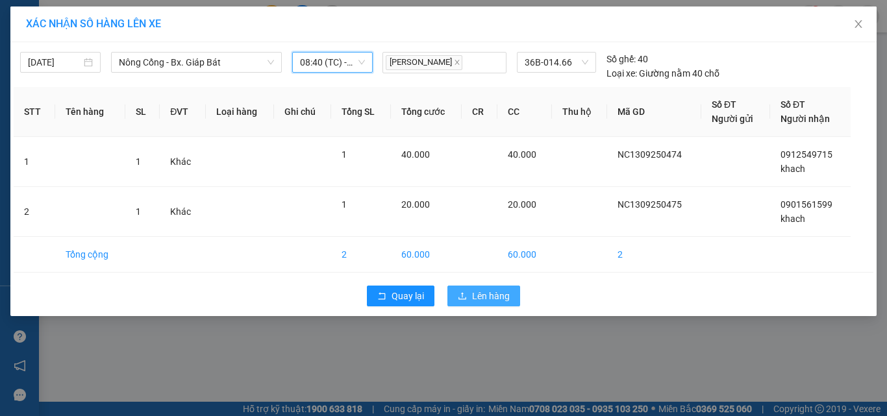
click at [479, 297] on span "Lên hàng" at bounding box center [491, 296] width 38 height 14
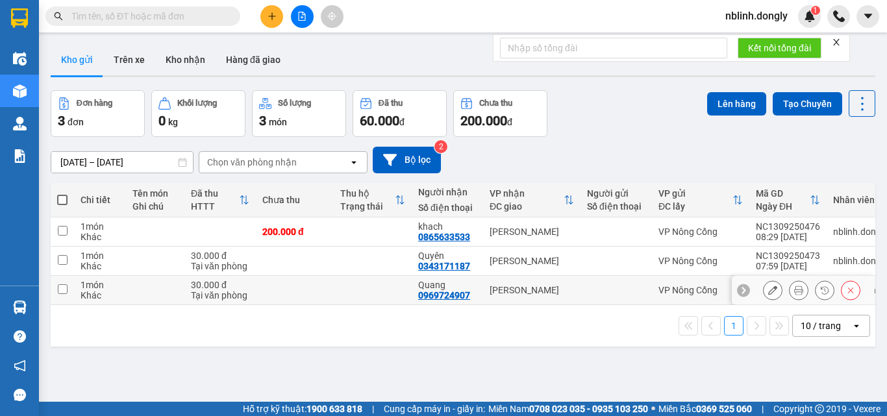
click at [60, 289] on input "checkbox" at bounding box center [63, 289] width 10 height 10
checkbox input "true"
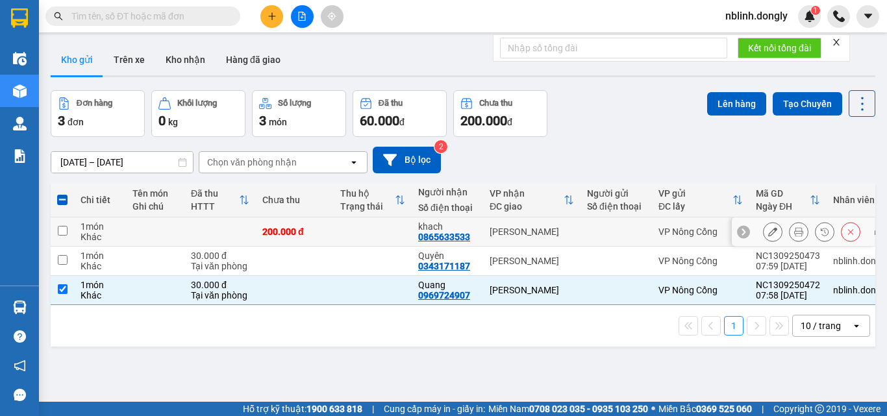
drag, startPoint x: 62, startPoint y: 228, endPoint x: 300, endPoint y: 247, distance: 239.0
click at [62, 229] on input "checkbox" at bounding box center [63, 231] width 10 height 10
checkbox input "true"
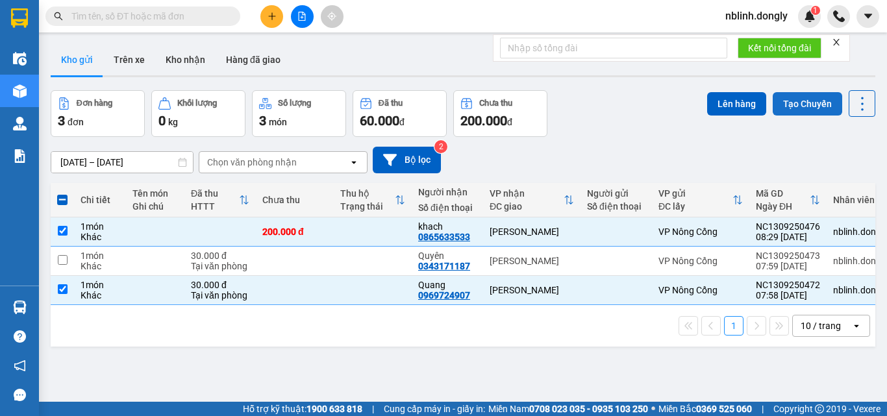
click at [800, 103] on button "Tạo Chuyến" at bounding box center [807, 103] width 69 height 23
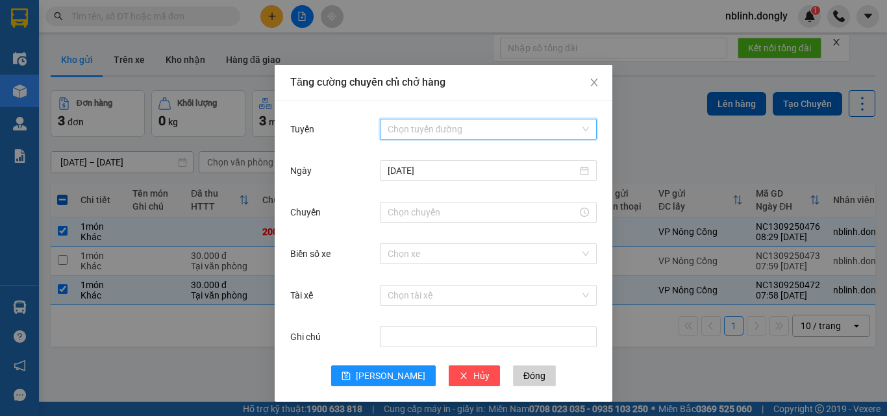
click at [429, 125] on input "Tuyến" at bounding box center [484, 128] width 192 height 19
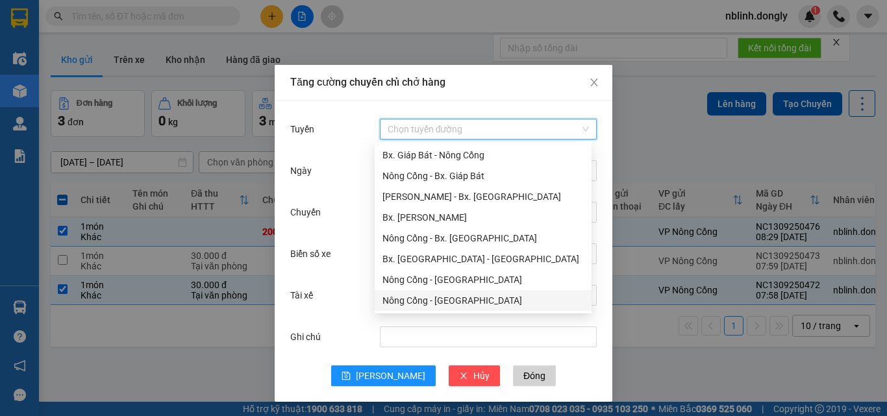
click at [442, 300] on div "Nông Cống - [GEOGRAPHIC_DATA]" at bounding box center [482, 300] width 201 height 14
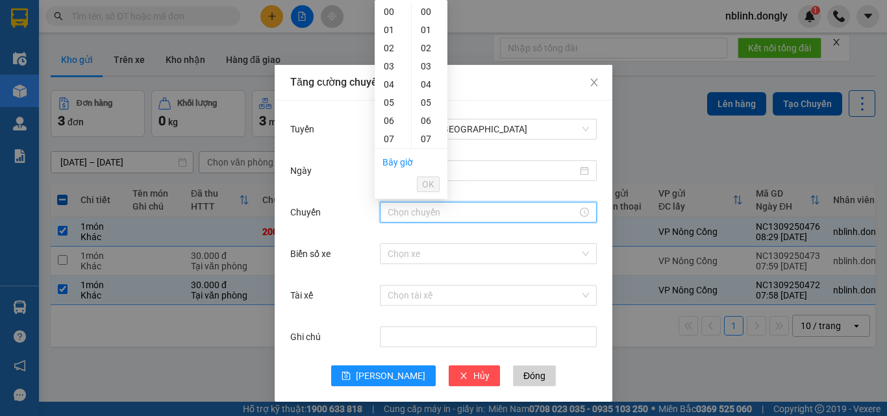
click at [399, 216] on input "Chuyến" at bounding box center [483, 212] width 190 height 14
click at [390, 46] on div "09" at bounding box center [393, 45] width 36 height 18
type input "09:00"
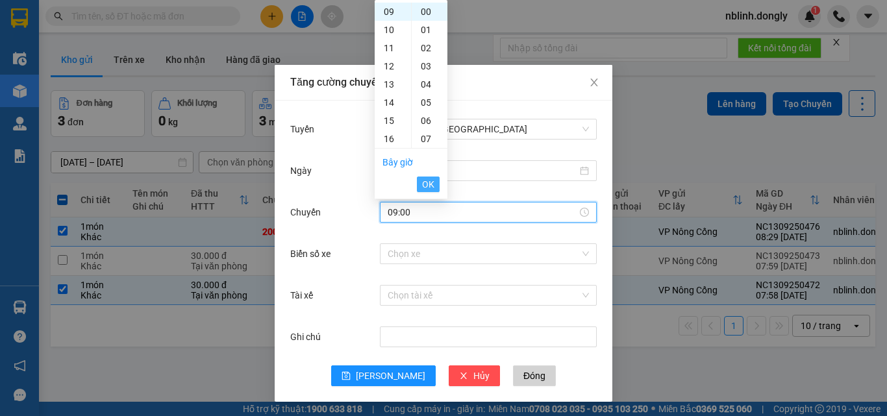
click at [428, 184] on span "OK" at bounding box center [428, 184] width 12 height 14
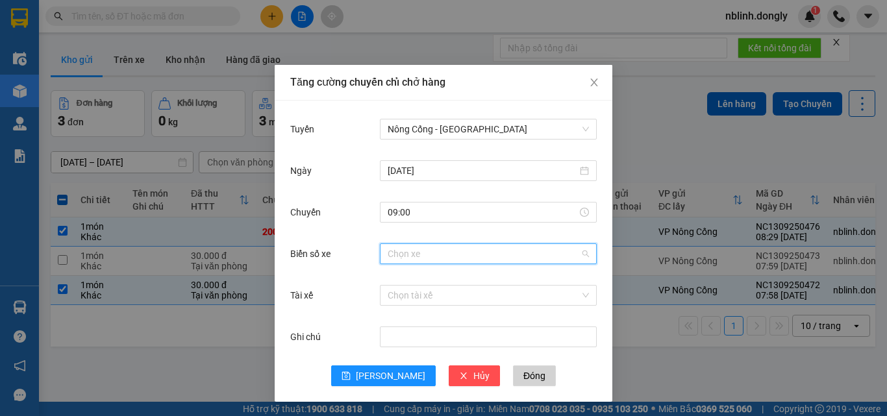
click at [393, 252] on input "Biển số xe" at bounding box center [484, 253] width 192 height 19
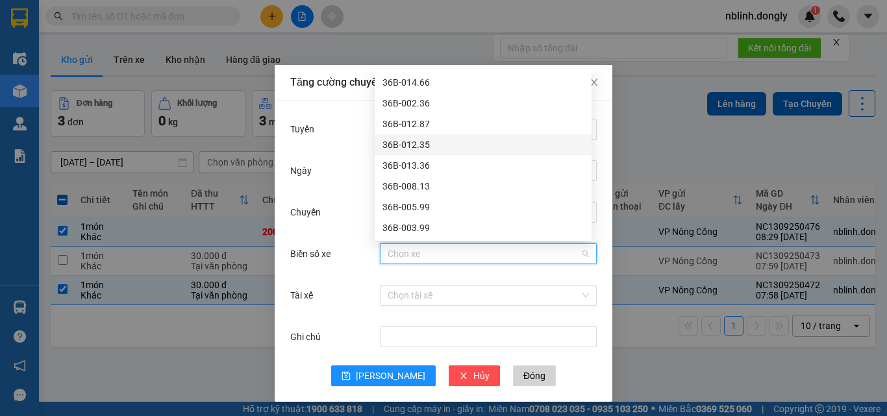
click at [404, 147] on div "36B-012.35" at bounding box center [482, 145] width 201 height 14
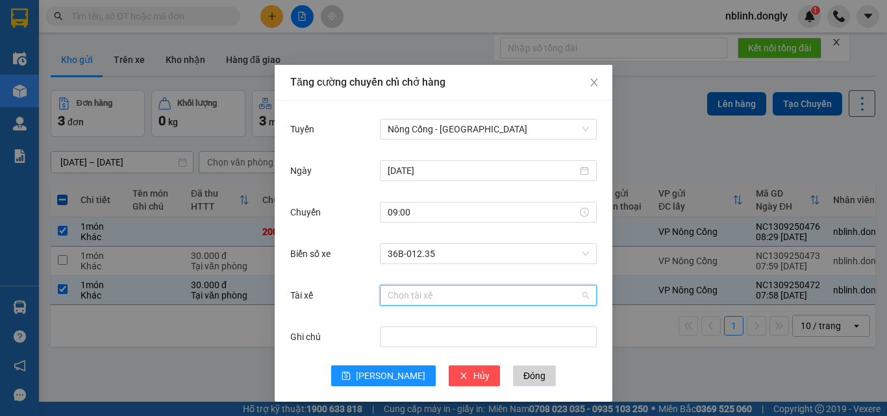
click at [393, 294] on input "Tài xế" at bounding box center [484, 295] width 192 height 19
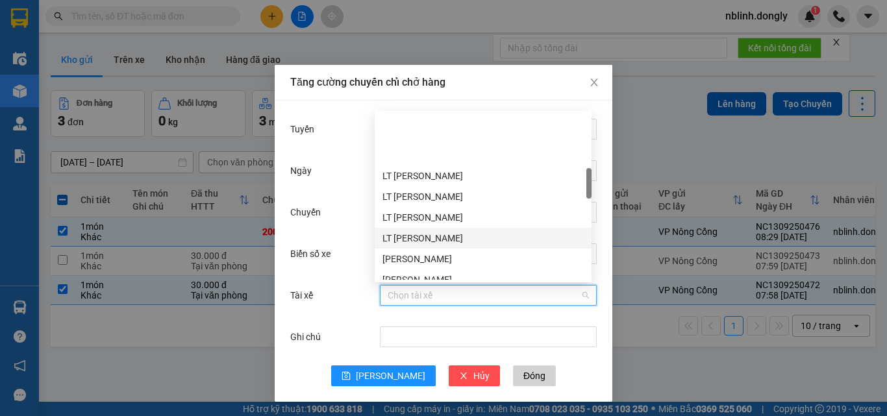
scroll to position [325, 0]
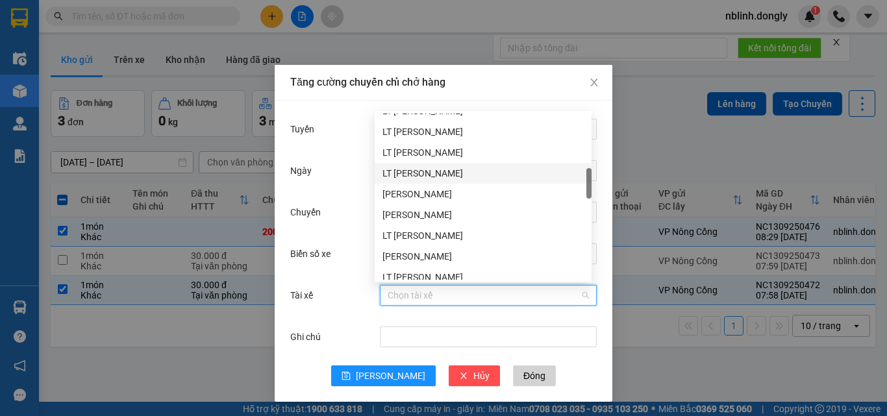
click at [410, 175] on div "LT [PERSON_NAME]" at bounding box center [482, 173] width 201 height 14
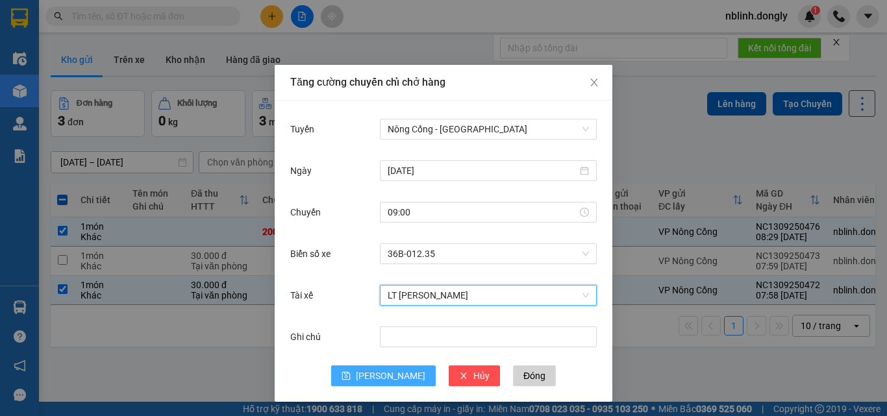
click at [386, 375] on span "[PERSON_NAME]" at bounding box center [390, 376] width 69 height 14
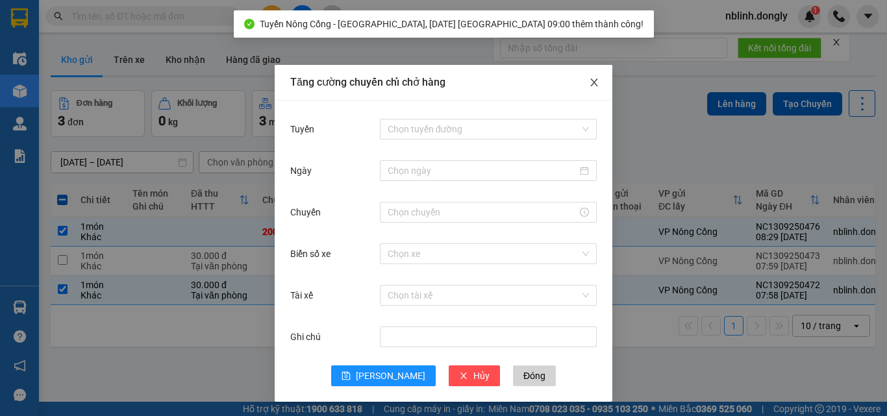
click at [591, 87] on icon "close" at bounding box center [594, 82] width 10 height 10
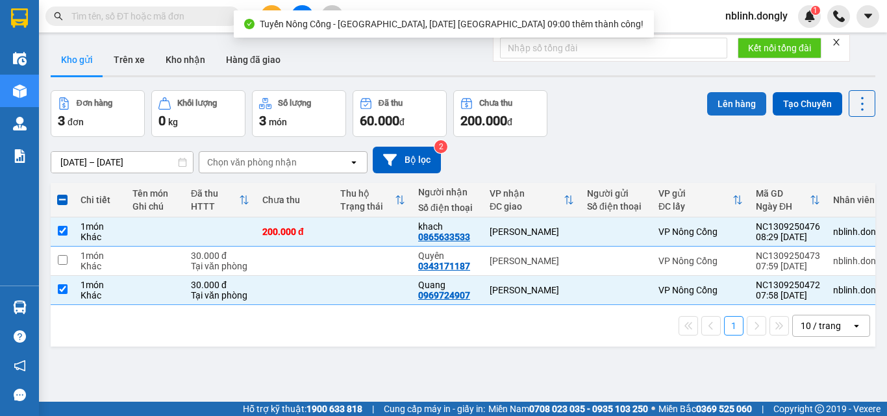
click at [739, 105] on button "Lên hàng" at bounding box center [736, 103] width 59 height 23
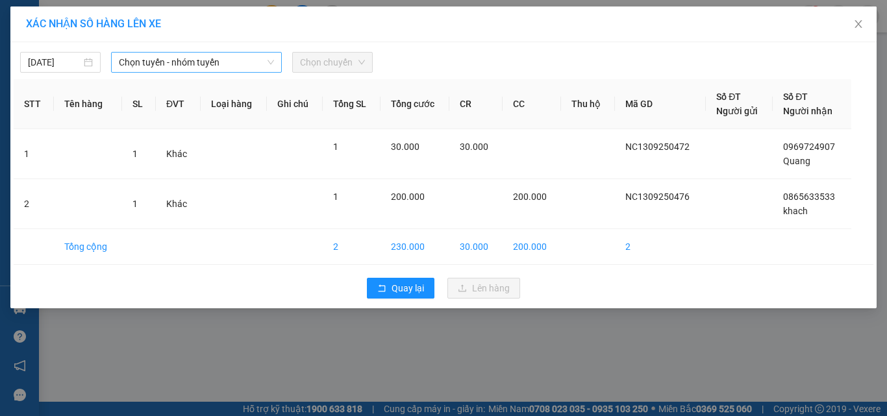
click at [154, 64] on span "Chọn tuyến - nhóm tuyến" at bounding box center [196, 62] width 155 height 19
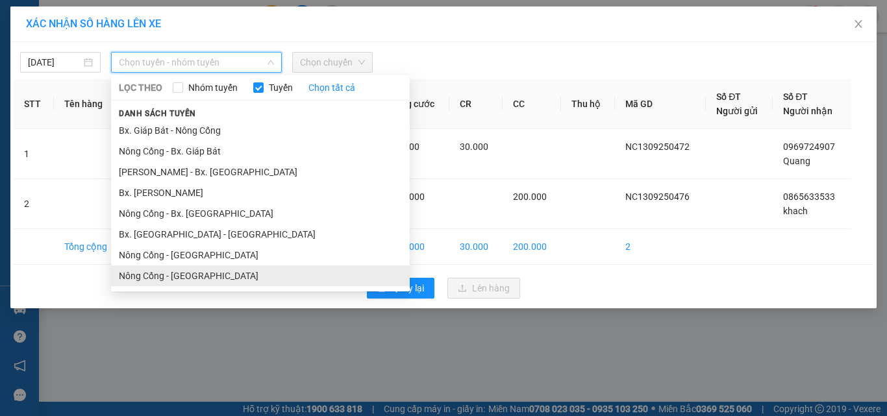
click at [180, 277] on li "Nông Cống - [GEOGRAPHIC_DATA]" at bounding box center [260, 276] width 299 height 21
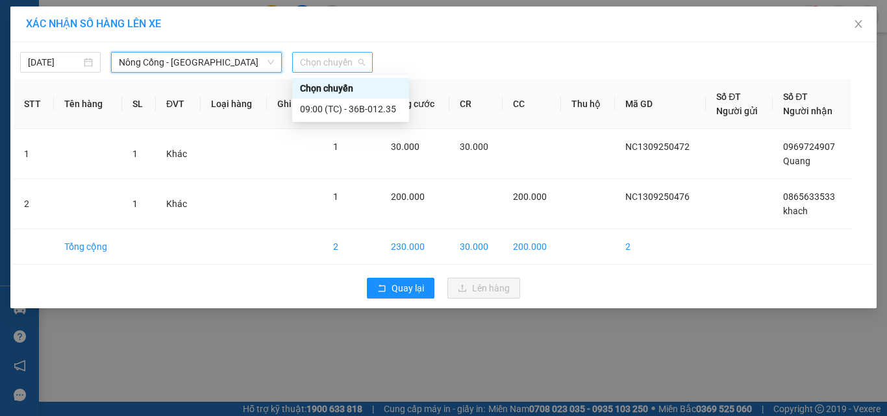
click at [327, 64] on span "Chọn chuyến" at bounding box center [332, 62] width 65 height 19
click at [376, 109] on div "09:00 (TC) - 36B-012.35" at bounding box center [350, 109] width 101 height 14
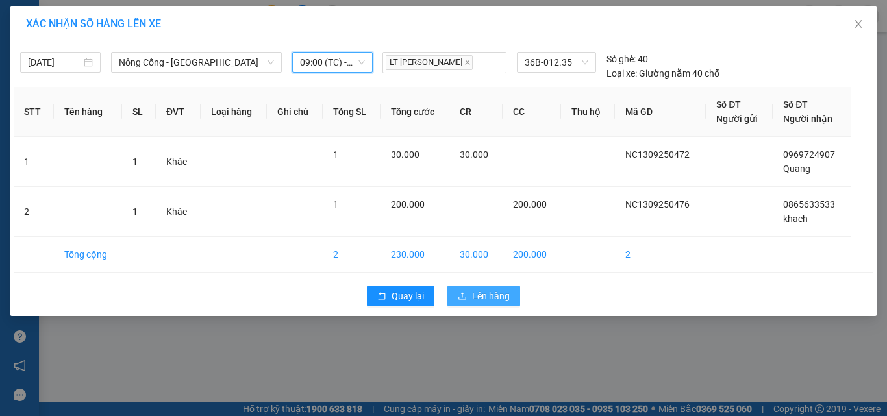
click at [473, 297] on span "Lên hàng" at bounding box center [491, 296] width 38 height 14
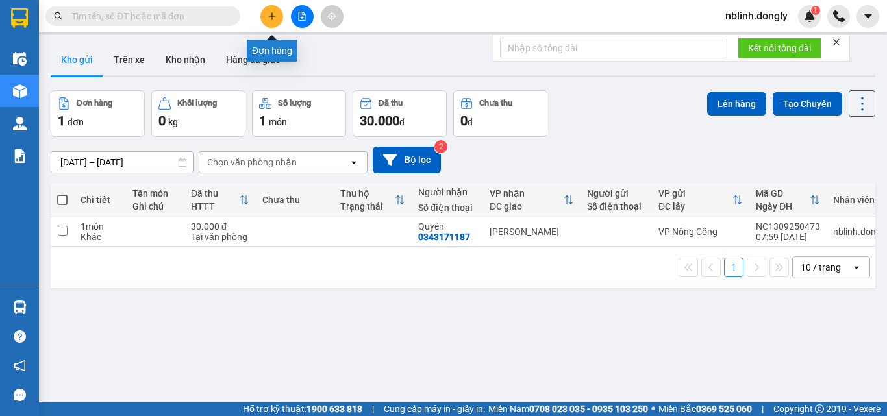
click at [266, 18] on button at bounding box center [271, 16] width 23 height 23
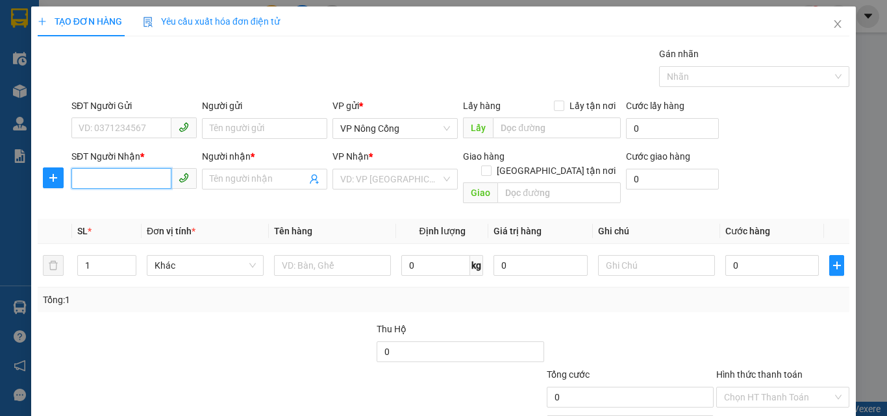
click at [82, 182] on input "SĐT Người Nhận *" at bounding box center [121, 178] width 100 height 21
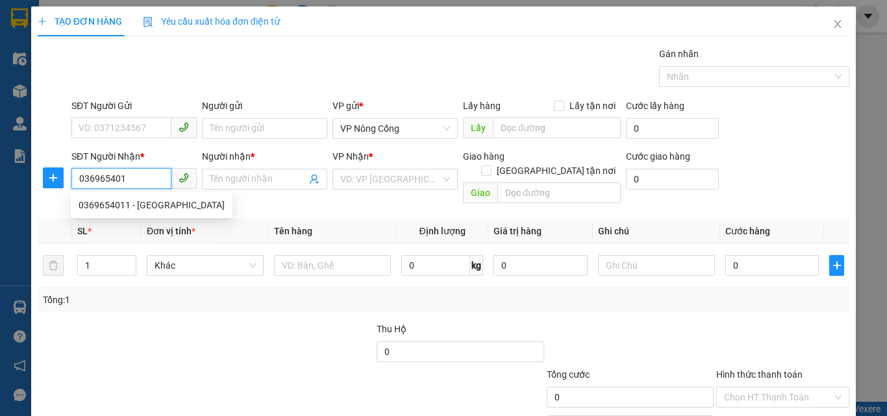
type input "0369654011"
drag, startPoint x: 119, startPoint y: 202, endPoint x: 128, endPoint y: 201, distance: 9.1
click at [119, 202] on div "0369654011 - [GEOGRAPHIC_DATA]" at bounding box center [152, 205] width 146 height 14
type input "Huy"
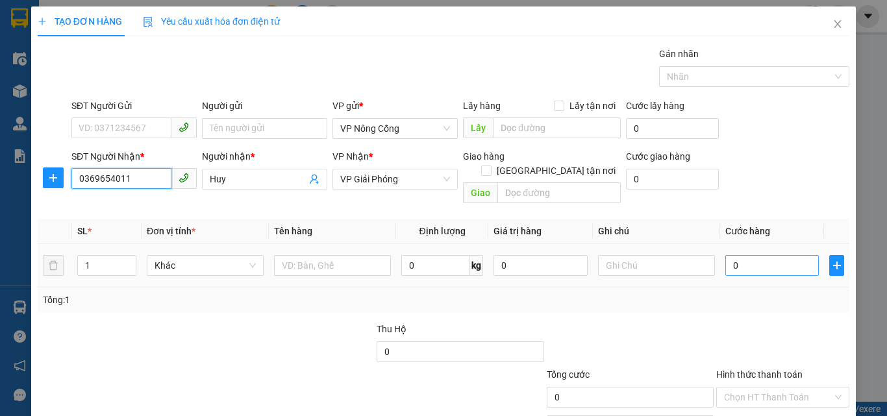
type input "0369654011"
click at [751, 255] on input "0" at bounding box center [771, 265] width 93 height 21
type input "3"
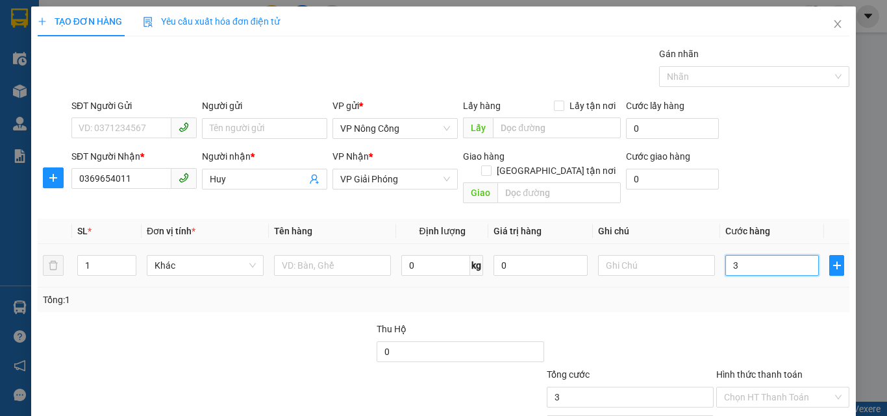
type input "30"
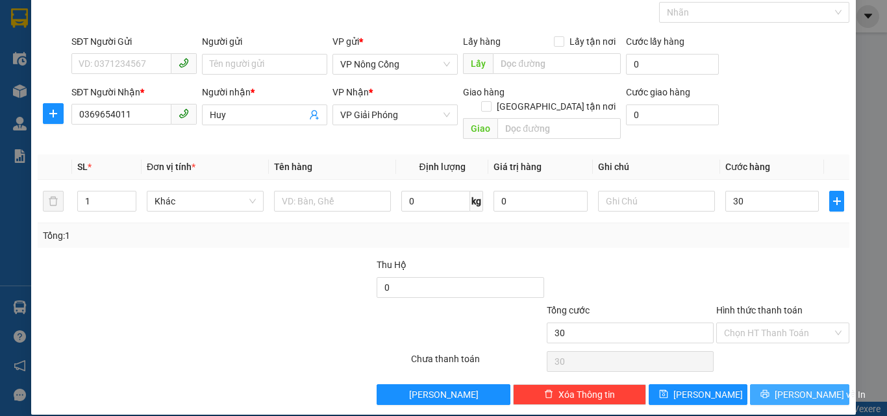
type input "30.000"
click at [793, 388] on span "[PERSON_NAME] và In" at bounding box center [819, 395] width 91 height 14
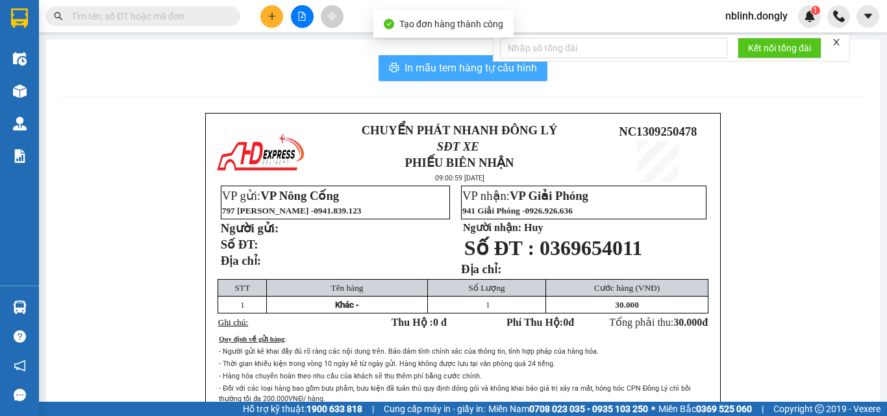
click at [486, 62] on span "In mẫu tem hàng tự cấu hình" at bounding box center [470, 68] width 132 height 16
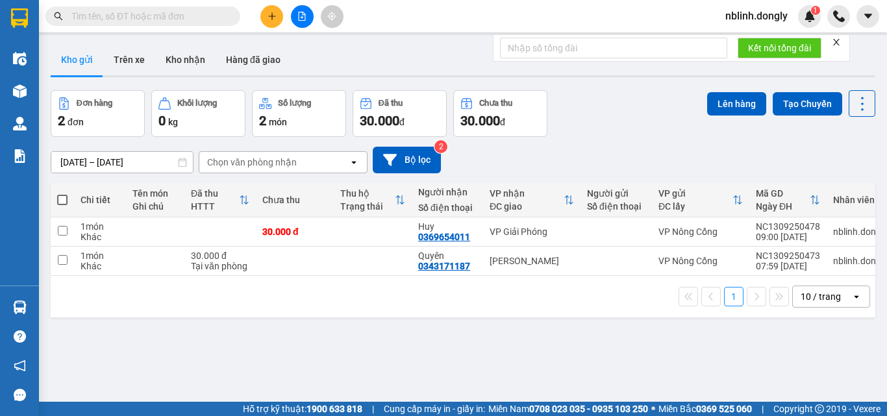
click at [886, 413] on footer "Hỗ trợ kỹ thuật: 1900 633 818 | Cung cấp máy in - giấy in: [GEOGRAPHIC_DATA] 07…" at bounding box center [443, 409] width 887 height 14
drag, startPoint x: 268, startPoint y: 13, endPoint x: 266, endPoint y: 19, distance: 7.0
click at [266, 19] on button at bounding box center [271, 16] width 23 height 23
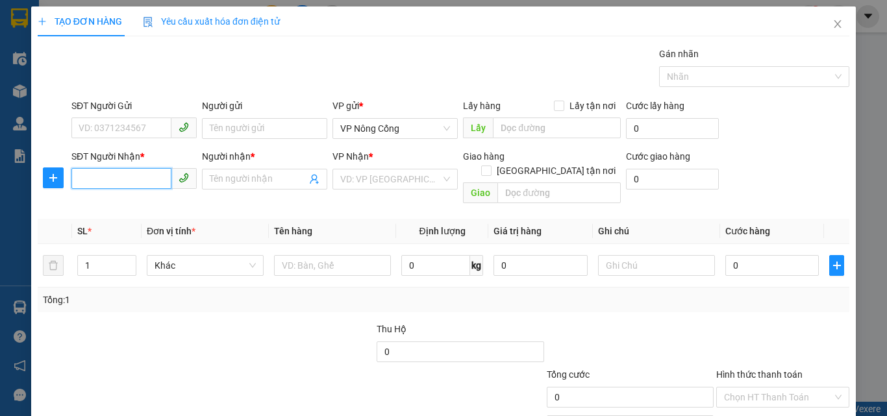
click at [82, 179] on input "SĐT Người Nhận *" at bounding box center [121, 178] width 100 height 21
type input "0978873305"
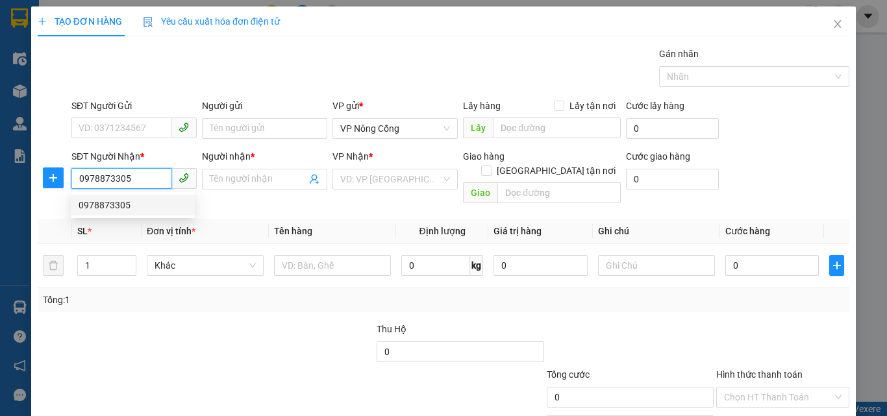
click at [125, 206] on div "0978873305" at bounding box center [133, 205] width 108 height 14
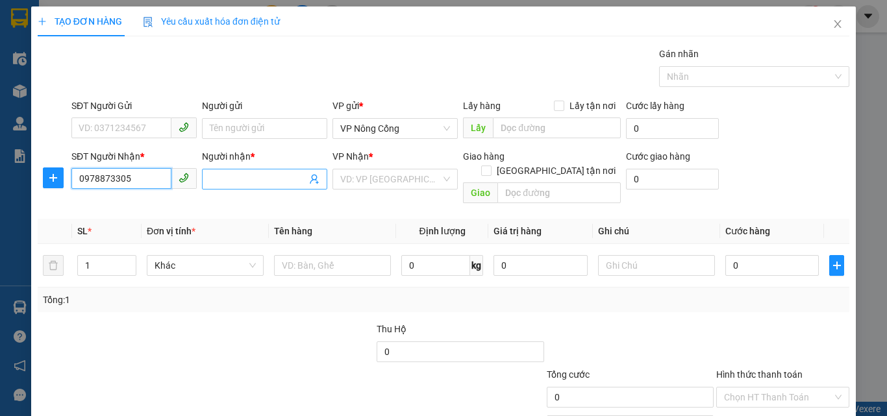
checkbox input "true"
type input "NGÃ 3 [PERSON_NAME]"
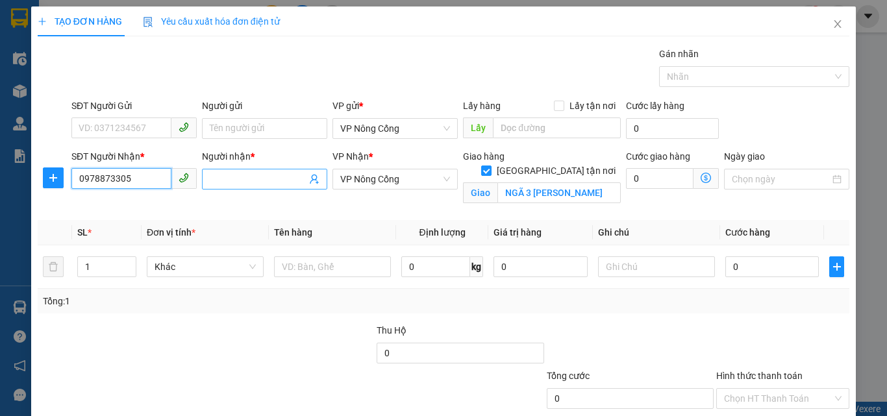
type input "0978873305"
click at [227, 182] on input "Người nhận *" at bounding box center [258, 179] width 97 height 14
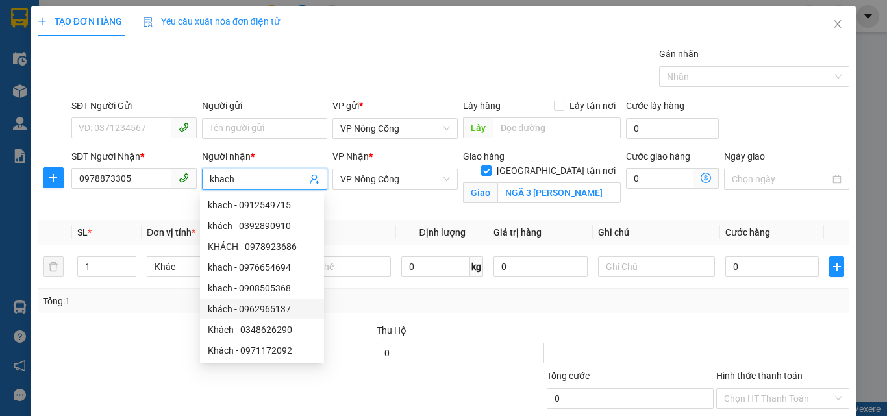
drag, startPoint x: 394, startPoint y: 178, endPoint x: 384, endPoint y: 195, distance: 20.4
click at [393, 179] on span "VP Nông Cống" at bounding box center [395, 178] width 110 height 19
type input "khach"
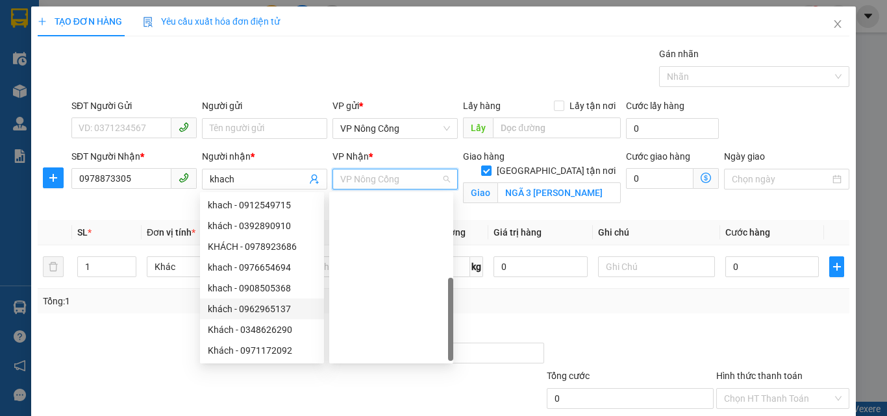
scroll to position [187, 0]
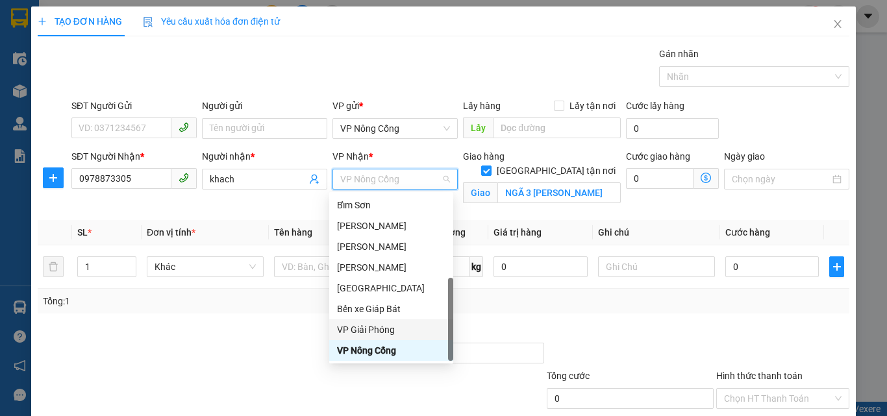
click at [358, 331] on div "VP Giải Phóng" at bounding box center [391, 330] width 108 height 14
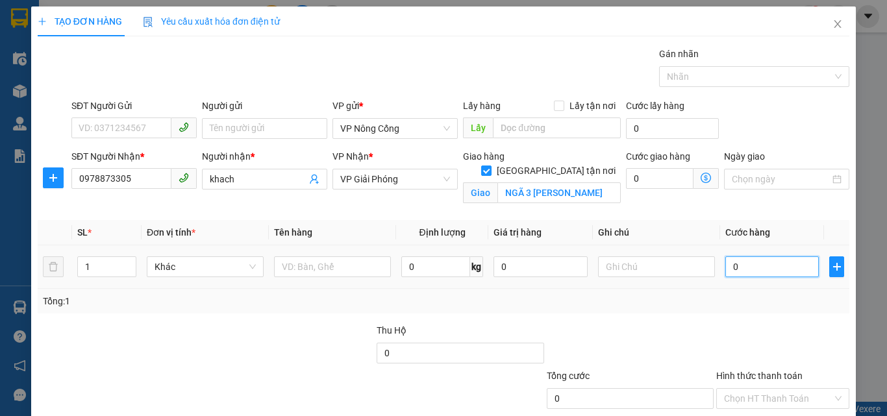
click at [752, 265] on input "0" at bounding box center [771, 266] width 93 height 21
type input "3"
type input "0"
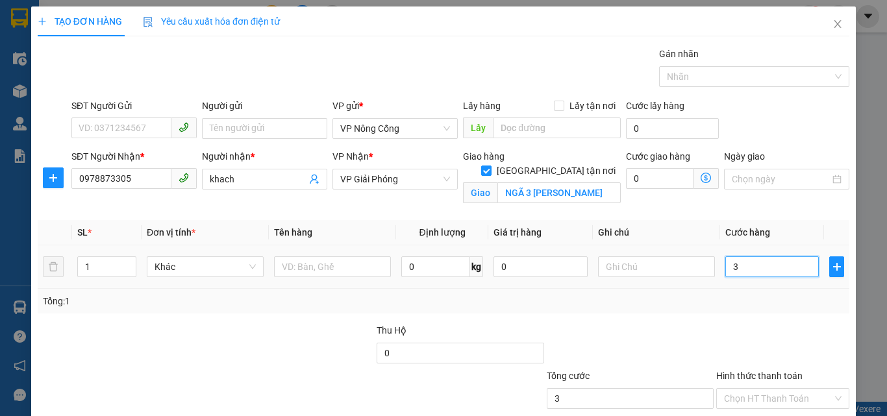
type input "0"
type input "05"
type input "5"
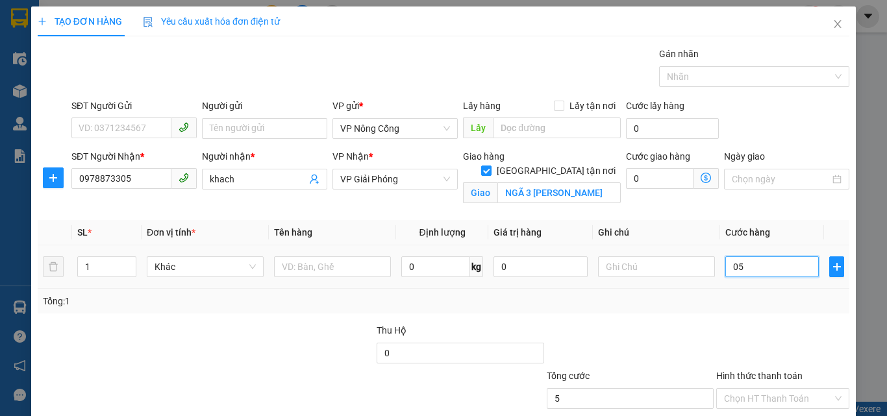
type input "050"
type input "50"
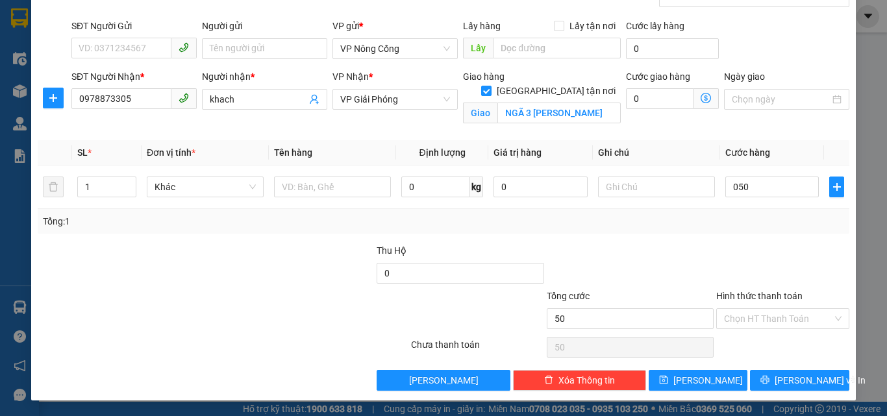
type input "50.000"
drag, startPoint x: 743, startPoint y: 297, endPoint x: 735, endPoint y: 322, distance: 26.5
click at [742, 297] on label "Hình thức thanh toán" at bounding box center [759, 296] width 86 height 10
click at [742, 309] on input "Hình thức thanh toán" at bounding box center [778, 318] width 108 height 19
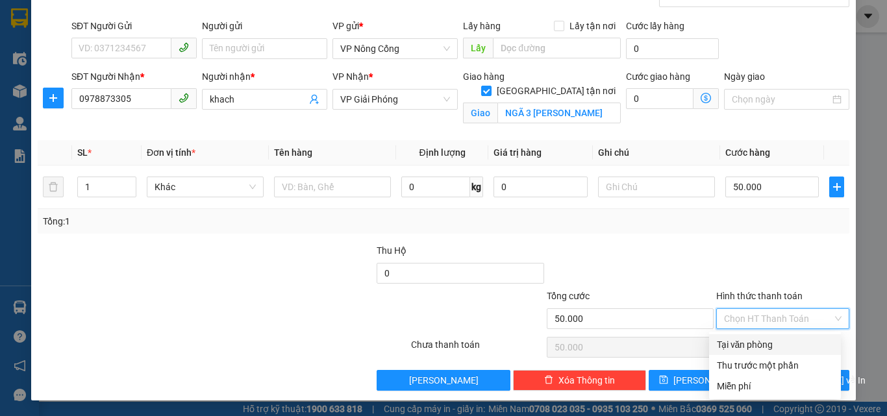
drag, startPoint x: 737, startPoint y: 341, endPoint x: 748, endPoint y: 362, distance: 23.5
click at [737, 343] on div "Tại văn phòng" at bounding box center [775, 345] width 116 height 14
type input "0"
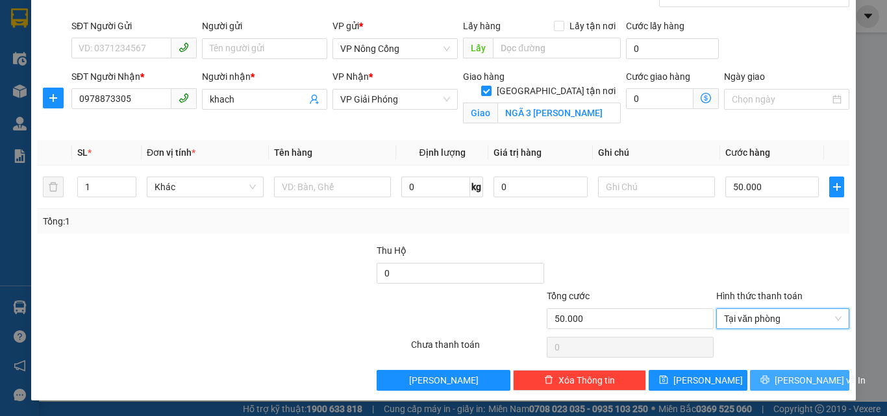
click at [792, 379] on span "[PERSON_NAME] và In" at bounding box center [819, 380] width 91 height 14
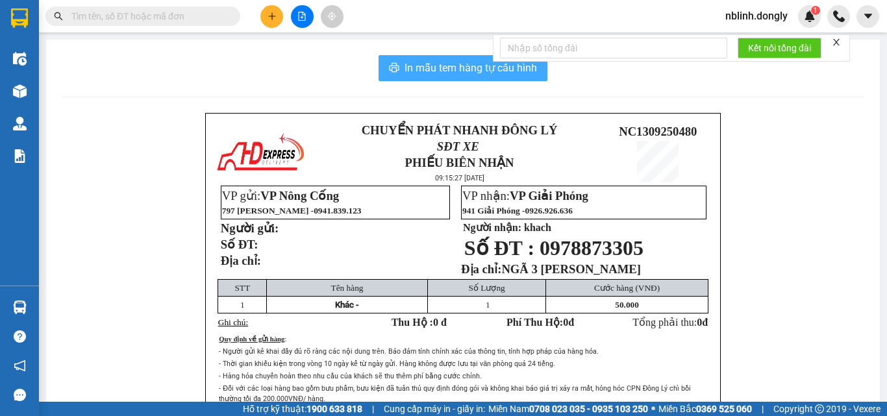
click at [478, 75] on span "In mẫu tem hàng tự cấu hình" at bounding box center [470, 68] width 132 height 16
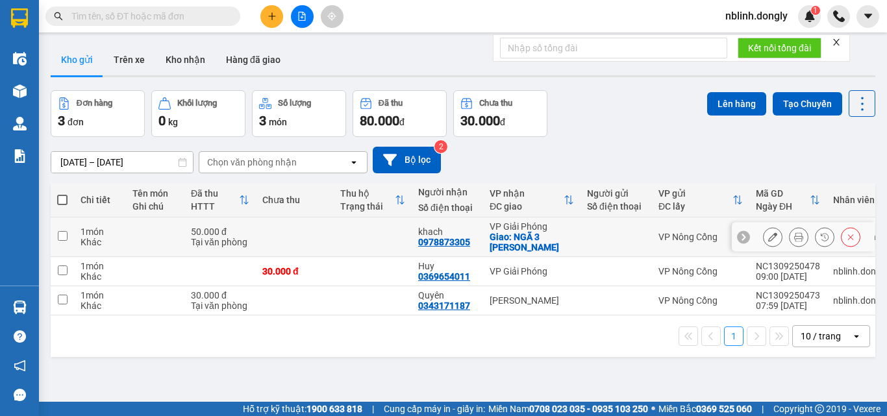
scroll to position [8, 0]
click at [612, 232] on div at bounding box center [616, 237] width 58 height 10
checkbox input "true"
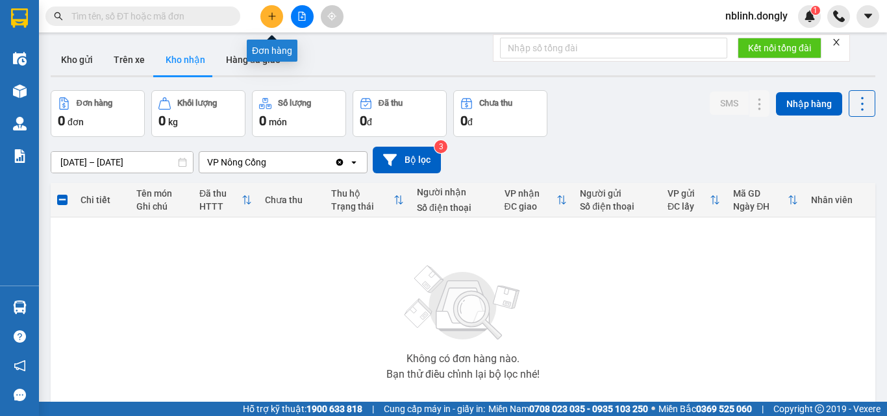
click at [275, 18] on icon "plus" at bounding box center [271, 16] width 9 height 9
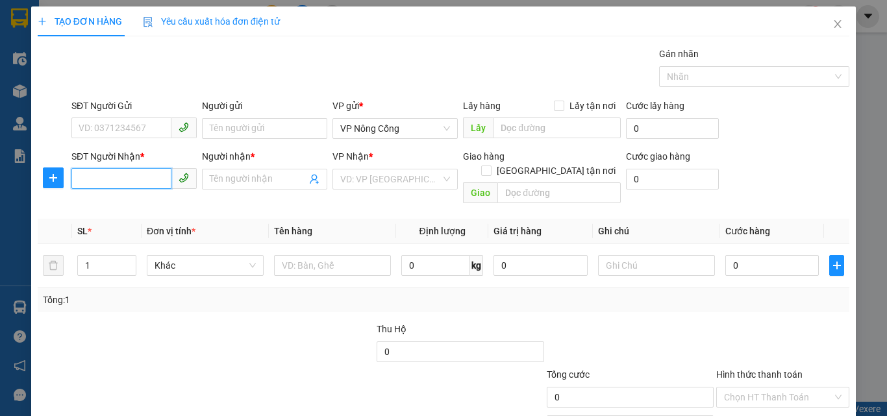
click at [84, 179] on input "SĐT Người Nhận *" at bounding box center [121, 178] width 100 height 21
type input "0868860422"
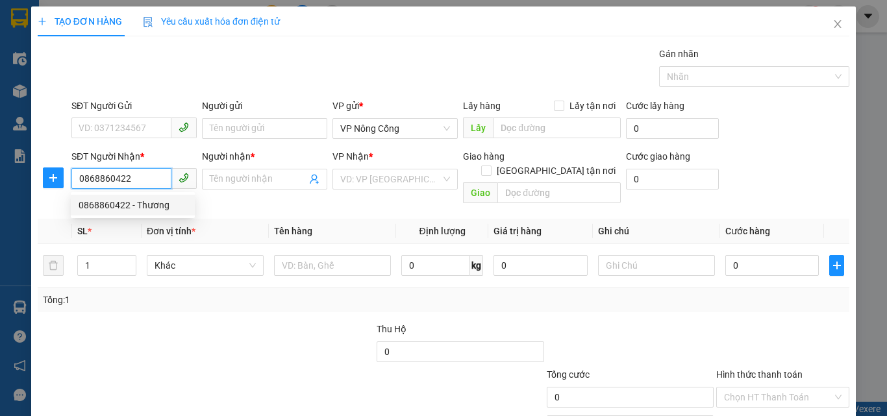
drag, startPoint x: 143, startPoint y: 206, endPoint x: 169, endPoint y: 211, distance: 26.4
click at [145, 206] on div "0868860422 - Thương" at bounding box center [133, 205] width 108 height 14
type input "Thương"
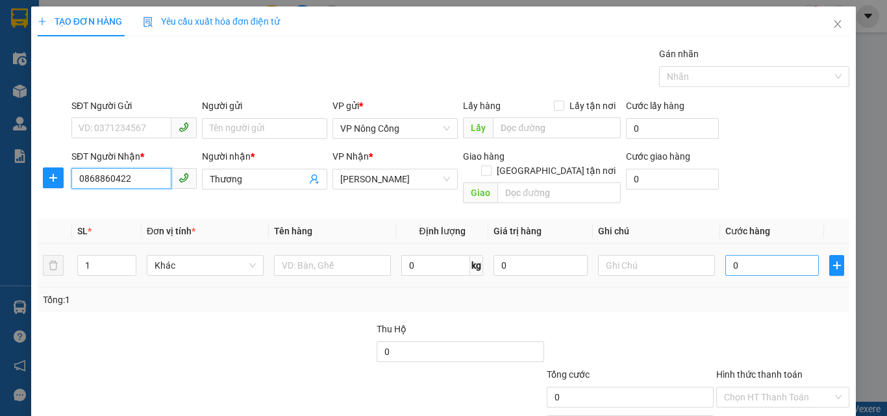
type input "0868860422"
click at [739, 255] on input "0" at bounding box center [771, 265] width 93 height 21
type input "5"
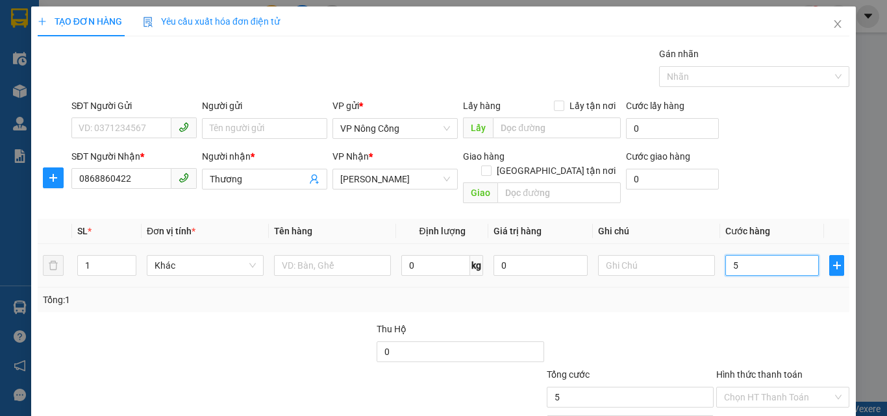
type input "50"
drag, startPoint x: 741, startPoint y: 291, endPoint x: 771, endPoint y: 330, distance: 48.7
click at [741, 369] on label "Hình thức thanh toán" at bounding box center [759, 374] width 86 height 10
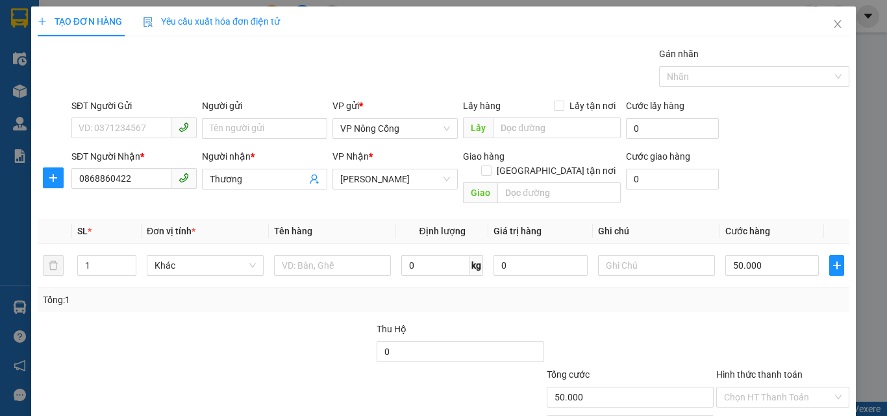
click at [741, 388] on input "Hình thức thanh toán" at bounding box center [778, 397] width 108 height 19
click at [765, 402] on div "Tại văn phòng" at bounding box center [775, 409] width 116 height 14
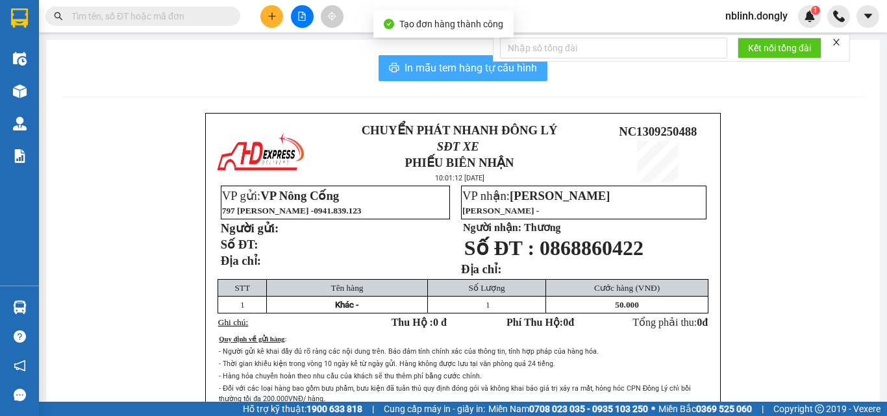
click at [455, 65] on span "In mẫu tem hàng tự cấu hình" at bounding box center [470, 68] width 132 height 16
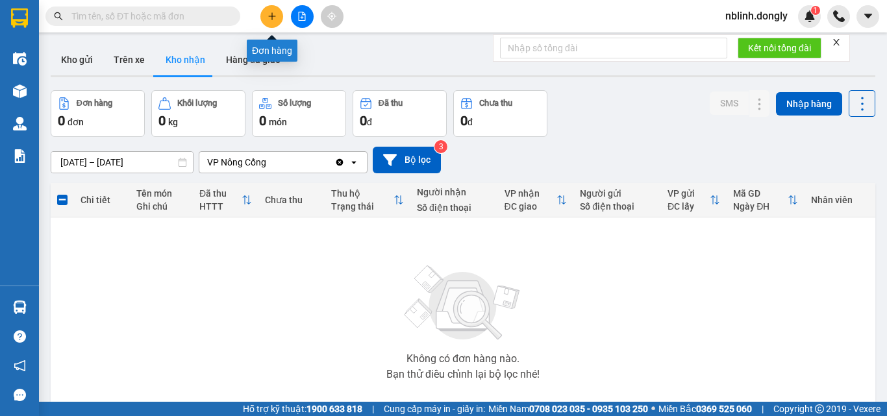
click at [269, 23] on button at bounding box center [271, 16] width 23 height 23
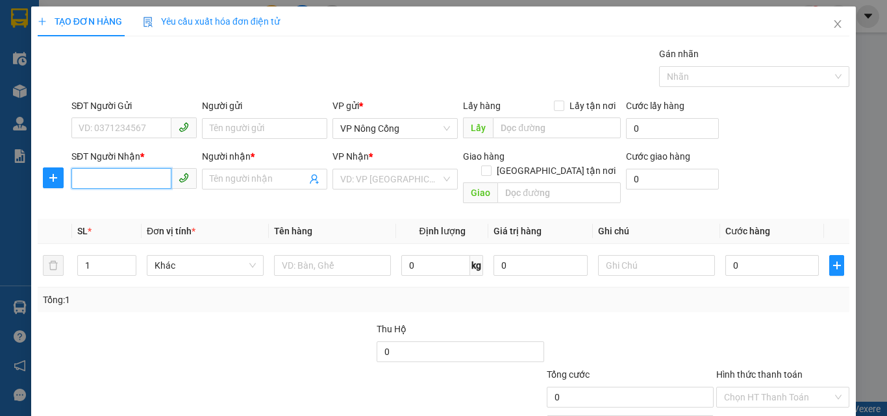
click at [89, 175] on input "SĐT Người Nhận *" at bounding box center [121, 178] width 100 height 21
type input "0985431085"
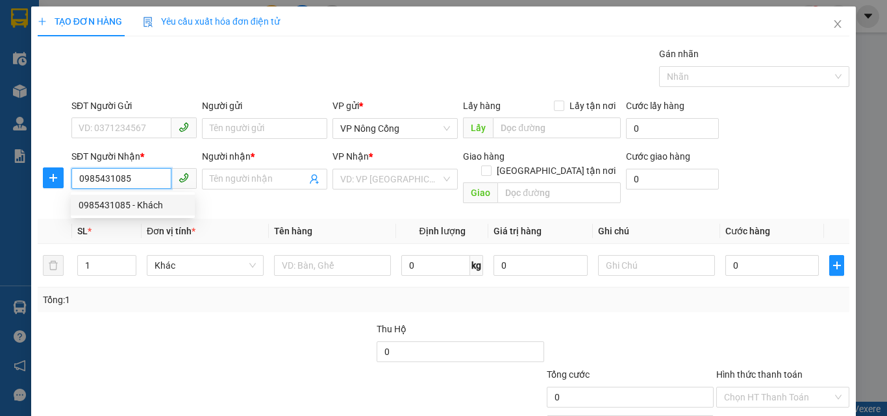
drag, startPoint x: 125, startPoint y: 201, endPoint x: 283, endPoint y: 204, distance: 158.4
click at [125, 202] on div "0985431085 - Khách" at bounding box center [133, 205] width 108 height 14
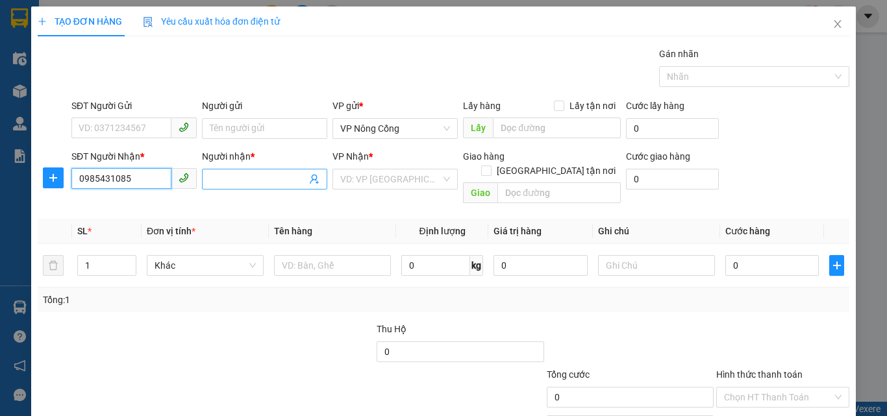
type input "Khách"
type input "0985431085"
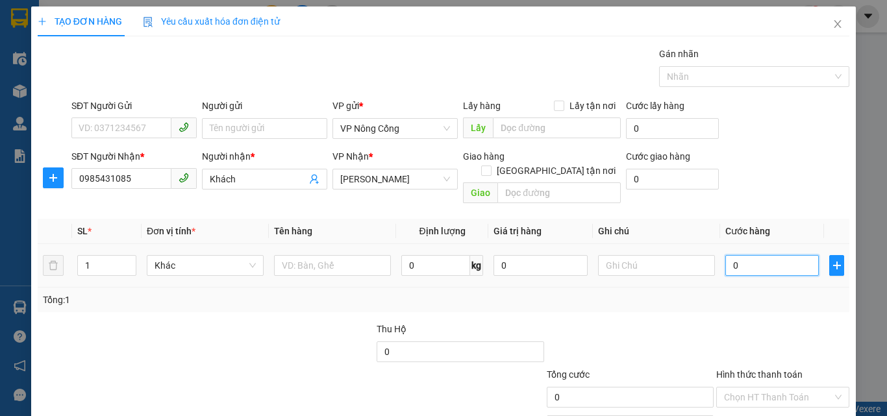
click at [755, 257] on input "0" at bounding box center [771, 265] width 93 height 21
type input "5"
type input "50"
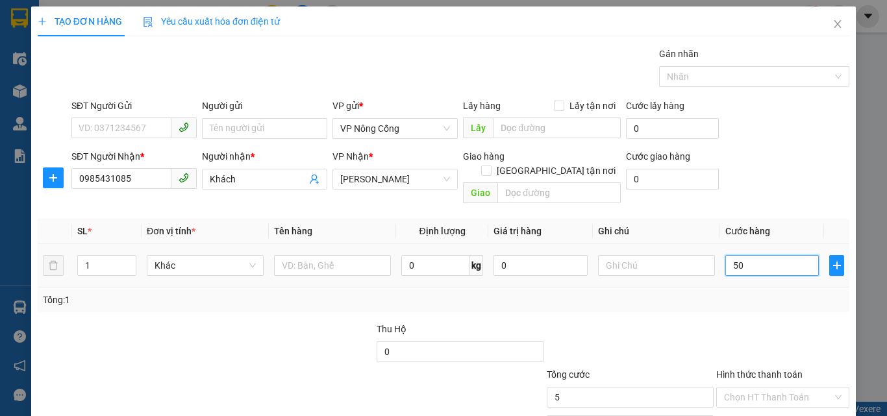
type input "50"
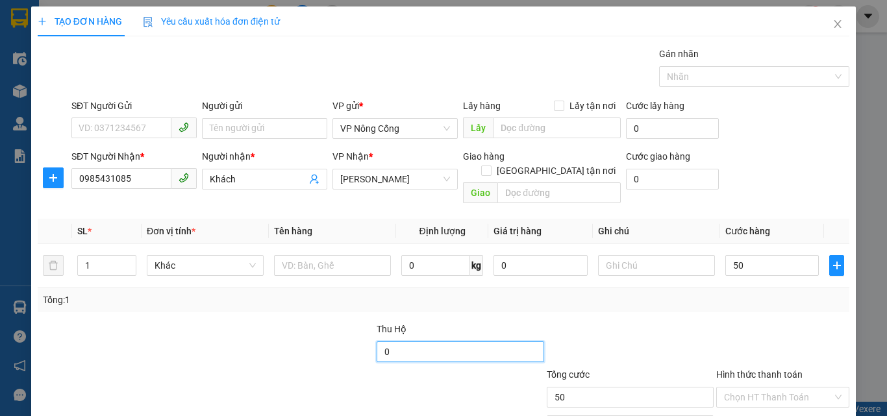
type input "50.000"
click at [392, 341] on input "0" at bounding box center [460, 351] width 167 height 21
type input "2.180"
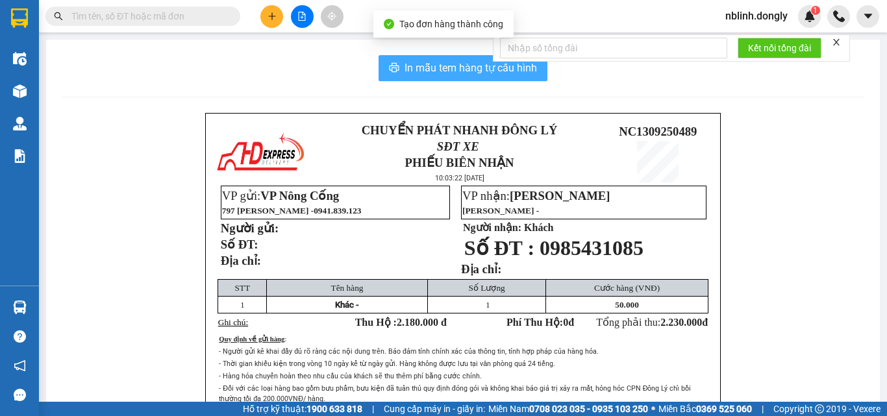
click at [469, 69] on span "In mẫu tem hàng tự cấu hình" at bounding box center [470, 68] width 132 height 16
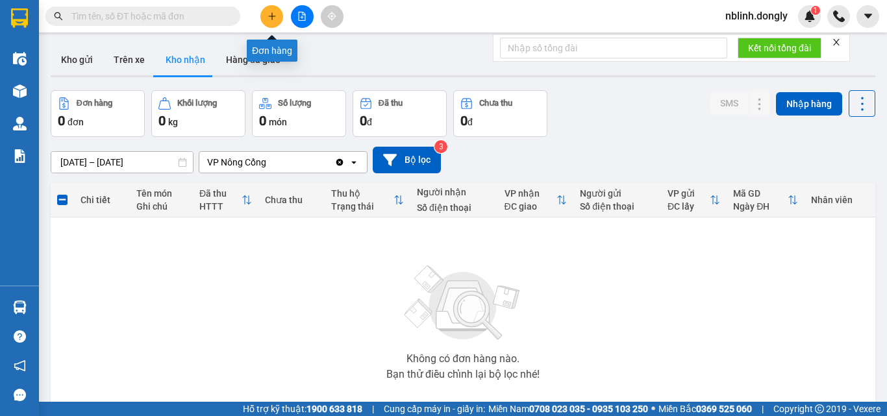
click at [274, 19] on icon "plus" at bounding box center [271, 16] width 9 height 9
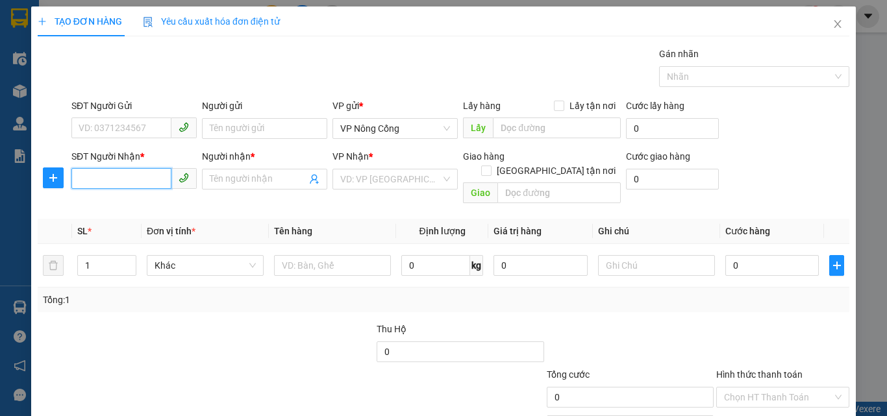
click at [82, 179] on input "SĐT Người Nhận *" at bounding box center [121, 178] width 100 height 21
type input "0962410468"
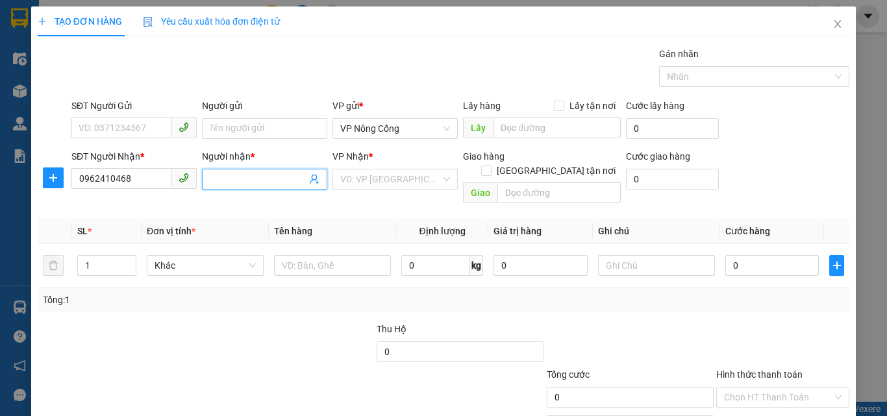
click at [223, 177] on input "Người nhận *" at bounding box center [258, 179] width 97 height 14
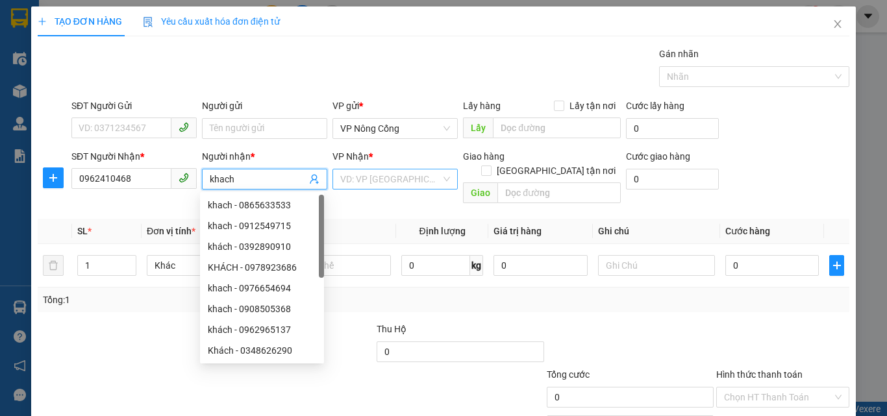
type input "khach"
click at [363, 180] on input "search" at bounding box center [390, 178] width 101 height 19
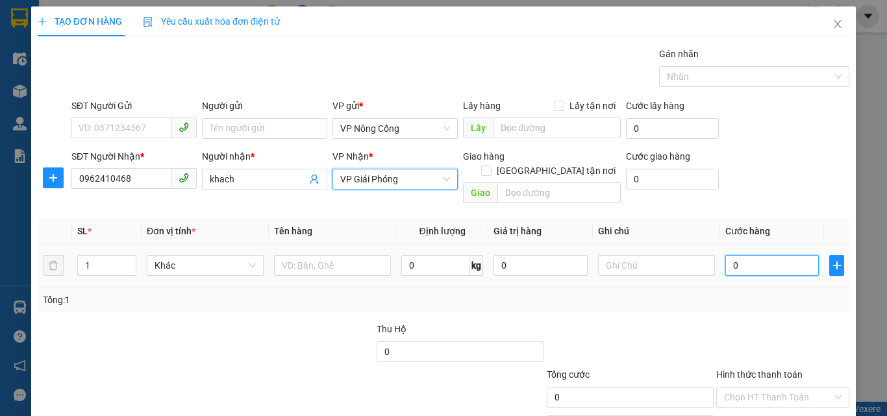
click at [743, 255] on input "0" at bounding box center [771, 265] width 93 height 21
type input "5"
type input "50"
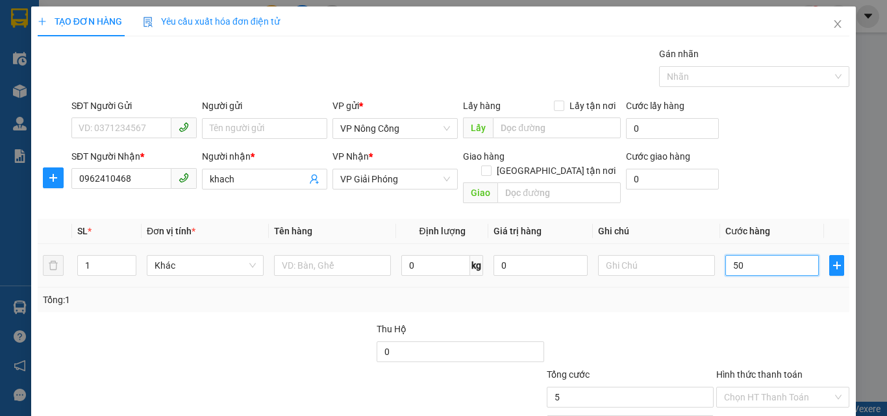
type input "50"
type input "50.000"
click at [750, 369] on label "Hình thức thanh toán" at bounding box center [759, 374] width 86 height 10
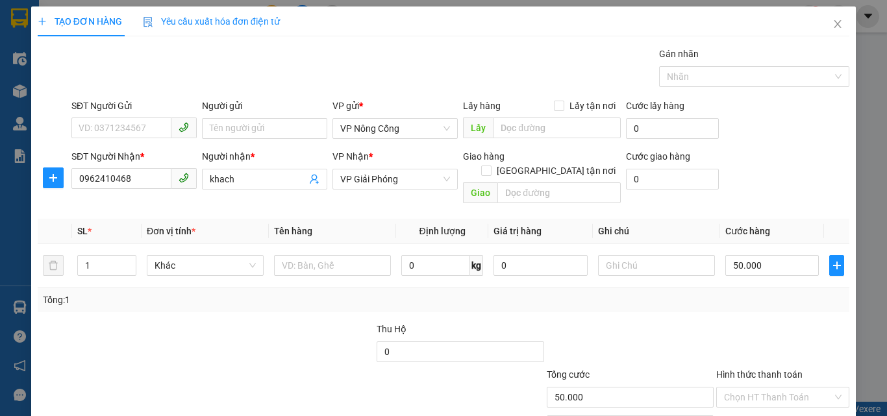
click at [750, 388] on input "Hình thức thanh toán" at bounding box center [778, 397] width 108 height 19
click at [761, 402] on div "Tại văn phòng" at bounding box center [775, 409] width 116 height 14
type input "0"
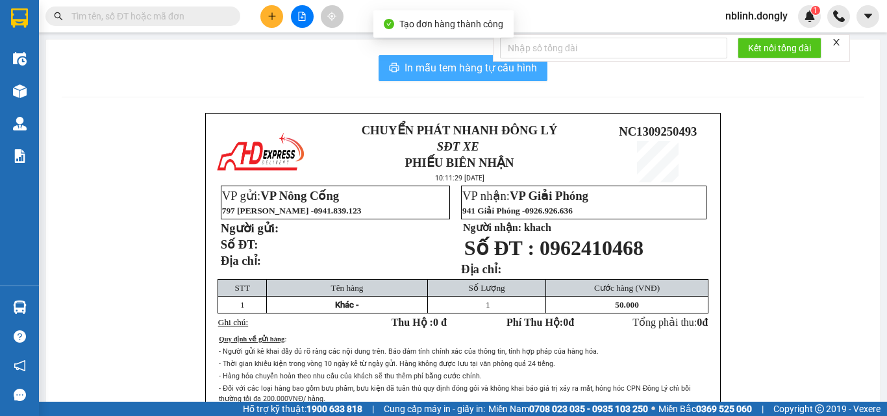
drag, startPoint x: 430, startPoint y: 64, endPoint x: 517, endPoint y: 211, distance: 170.9
click at [430, 68] on span "In mẫu tem hàng tự cấu hình" at bounding box center [470, 68] width 132 height 16
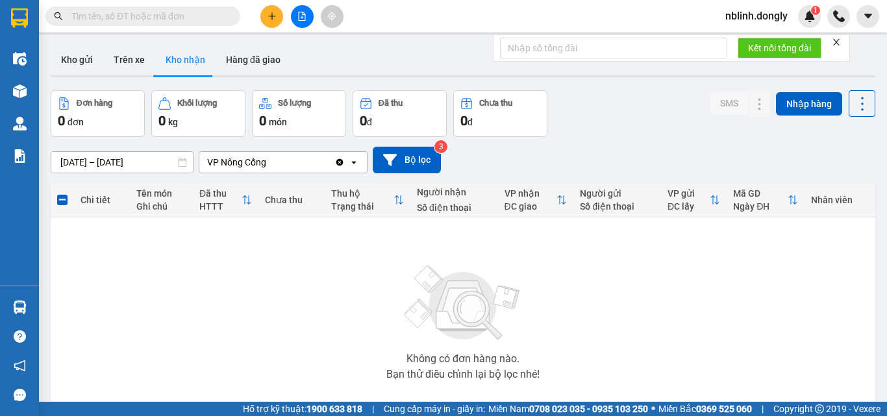
click at [356, 25] on div "Kết quả tìm kiếm ( 0 ) Bộ lọc No Data nblinh.dongly 1" at bounding box center [443, 16] width 887 height 32
click at [364, 50] on section "Kết quả tìm kiếm ( 0 ) Bộ lọc No Data nblinh.dongly 1 Điều hành xe Kho hàng mới…" at bounding box center [443, 208] width 887 height 416
click at [344, 88] on div "ver 1.8.143 Kho gửi Trên xe Kho nhận Hàng đã giao Đơn hàng 0 đơn Khối lượng 0 k…" at bounding box center [462, 253] width 835 height 428
click at [278, 21] on button at bounding box center [271, 16] width 23 height 23
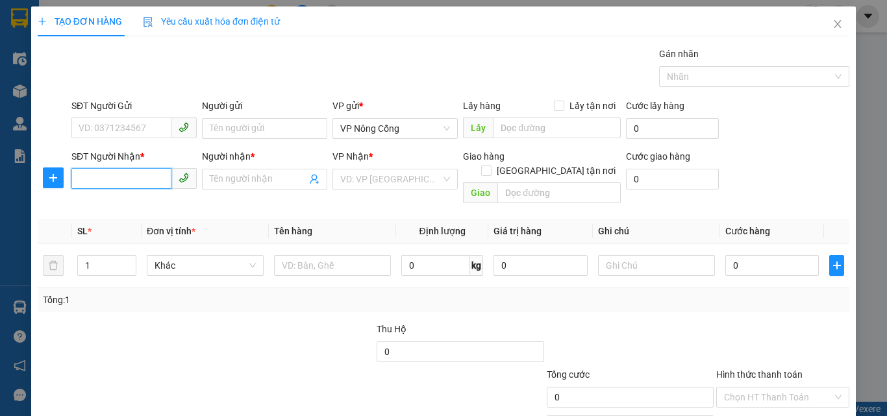
click at [90, 177] on input "SĐT Người Nhận *" at bounding box center [121, 178] width 100 height 21
type input "0388482439"
click at [238, 180] on input "Người nhận *" at bounding box center [258, 179] width 97 height 14
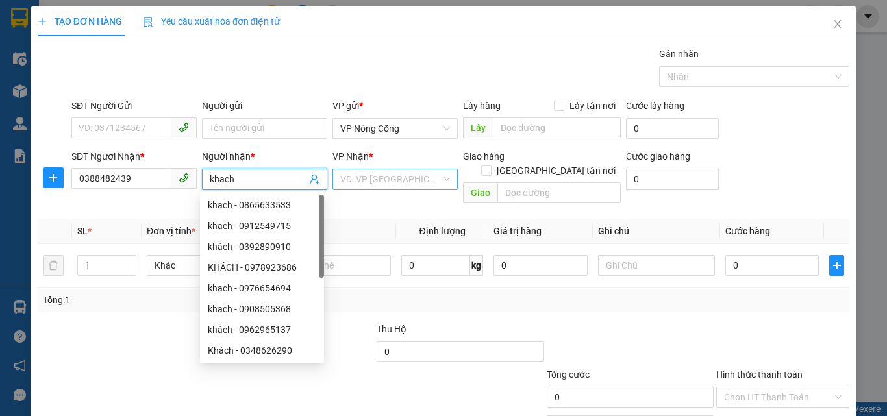
type input "khach"
click at [394, 175] on input "search" at bounding box center [390, 178] width 101 height 19
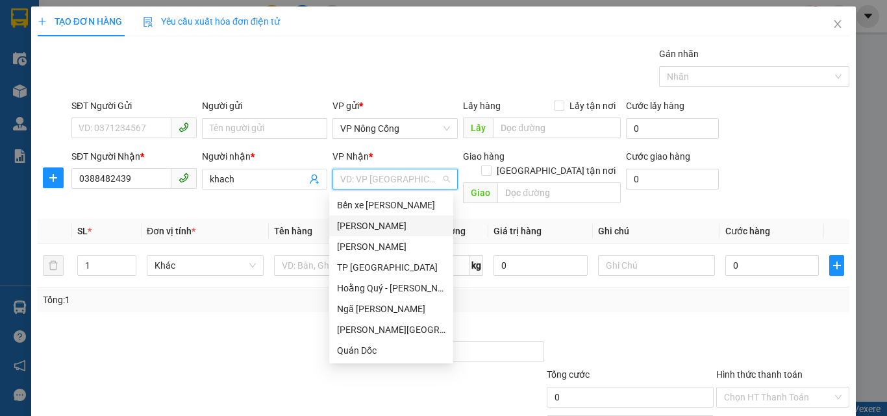
click at [357, 227] on div "[PERSON_NAME]" at bounding box center [391, 226] width 108 height 14
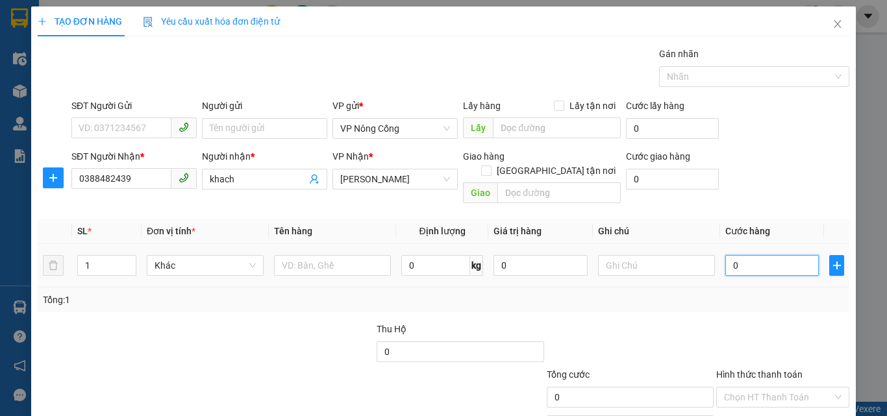
click at [748, 255] on input "0" at bounding box center [771, 265] width 93 height 21
type input "5"
type input "50"
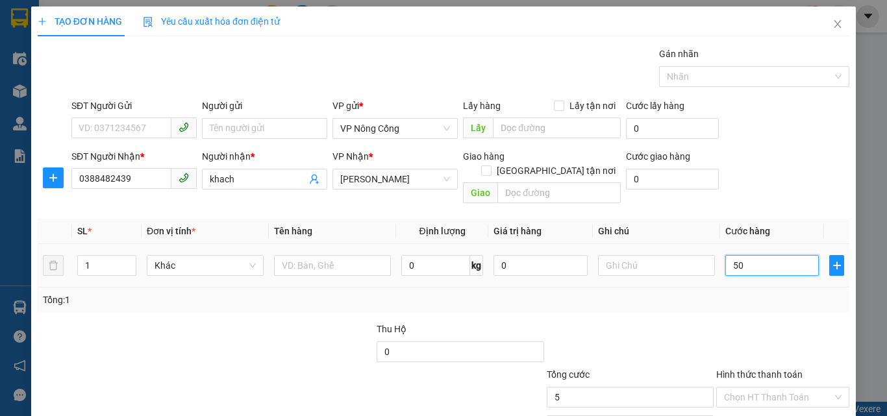
type input "50"
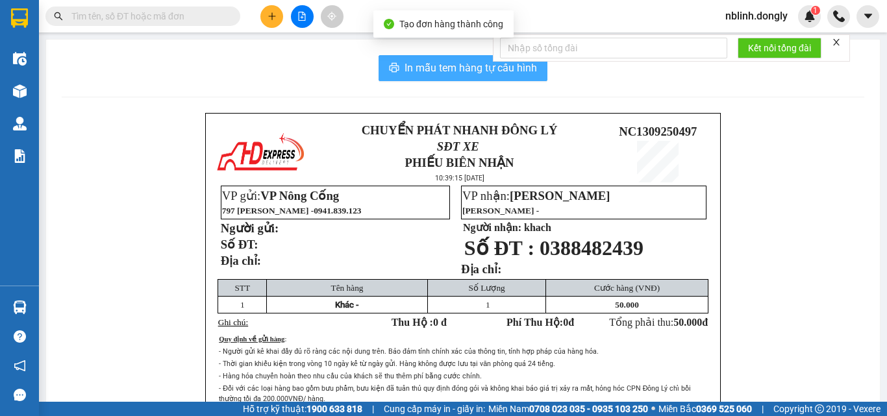
click at [476, 67] on span "In mẫu tem hàng tự cấu hình" at bounding box center [470, 68] width 132 height 16
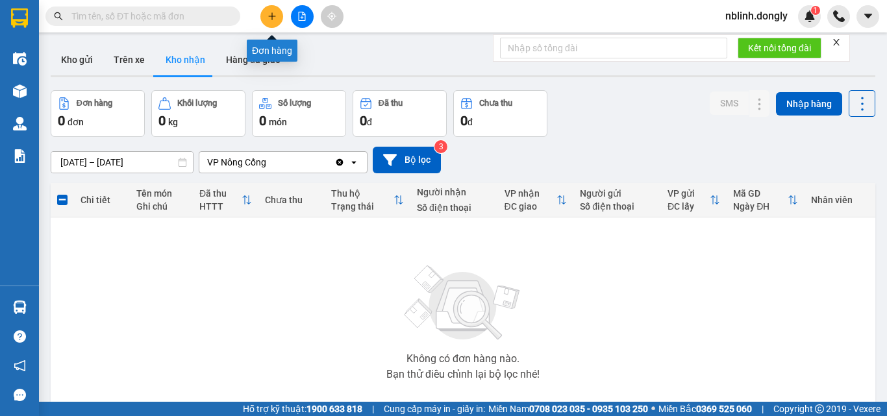
drag, startPoint x: 271, startPoint y: 16, endPoint x: 245, endPoint y: 79, distance: 68.7
click at [271, 42] on body "Kết quả tìm kiếm ( 0 ) Bộ lọc No Data nblinh.dongly 1 Điều hành xe Kho hàng mới…" at bounding box center [443, 208] width 887 height 416
click at [271, 8] on button at bounding box center [271, 16] width 23 height 23
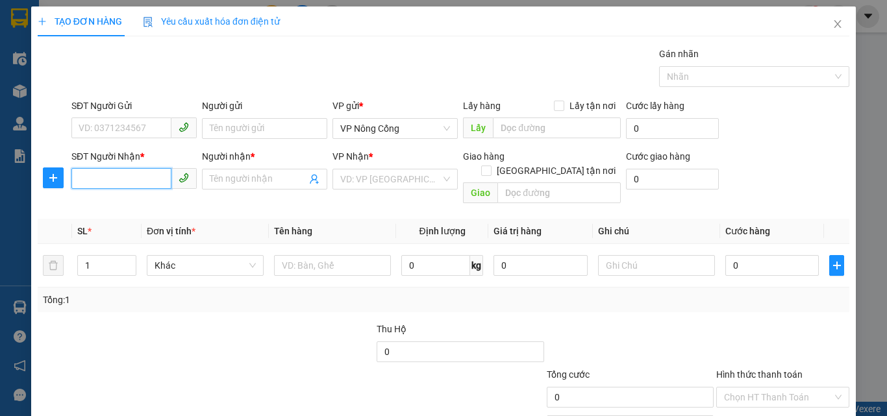
click at [86, 180] on input "SĐT Người Nhận *" at bounding box center [121, 178] width 100 height 21
type input "0387377922"
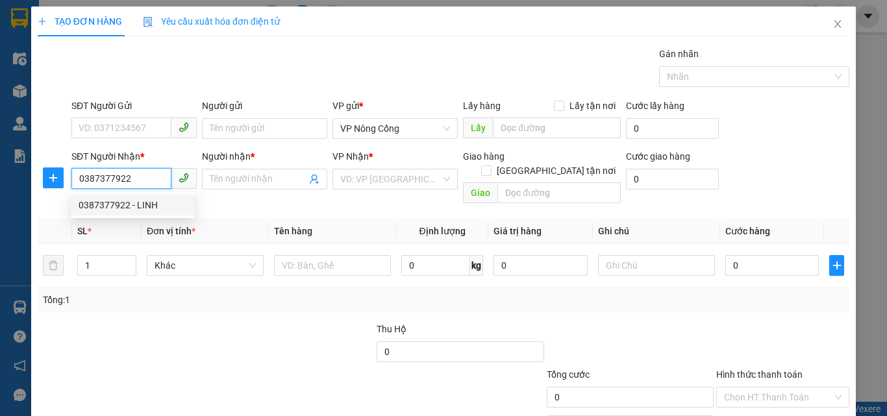
click at [152, 203] on div "0387377922 - LINH" at bounding box center [133, 205] width 108 height 14
type input "LINH"
checkbox input "true"
type input "VPNC"
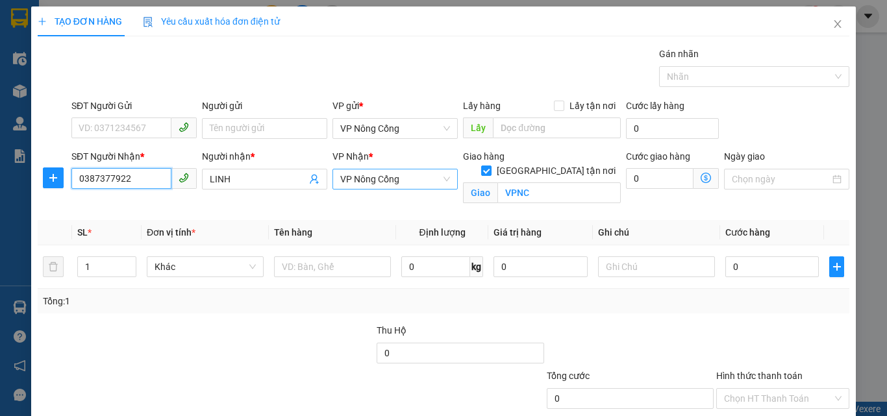
click at [384, 180] on span "VP Nông Cống" at bounding box center [395, 178] width 110 height 19
type input "0387377922"
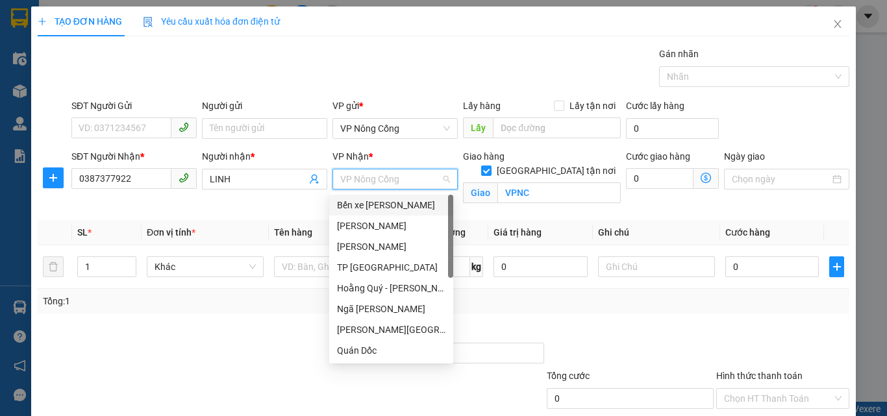
click at [376, 203] on div "Bến xe [PERSON_NAME]" at bounding box center [391, 205] width 108 height 14
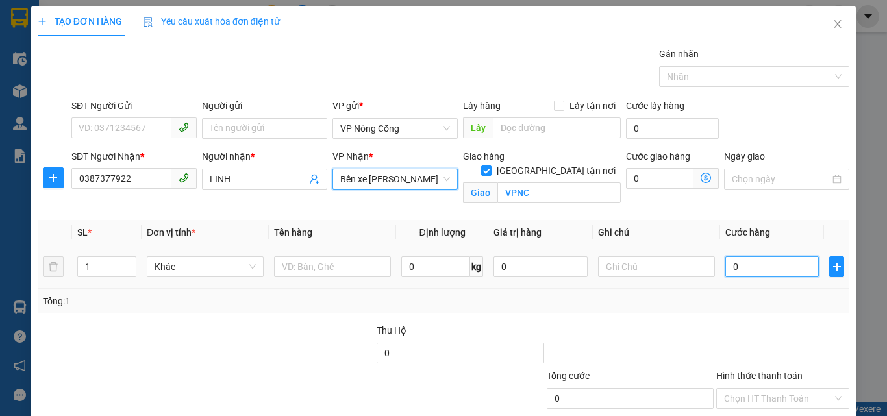
click at [738, 265] on input "0" at bounding box center [771, 266] width 93 height 21
type input "5"
type input "50"
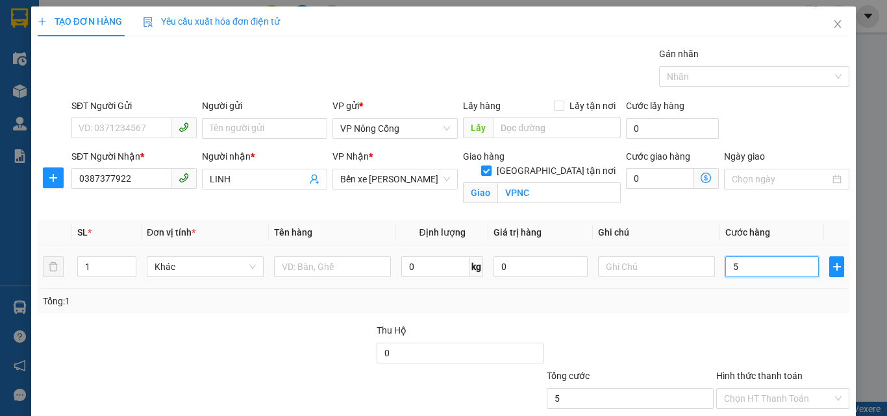
type input "50"
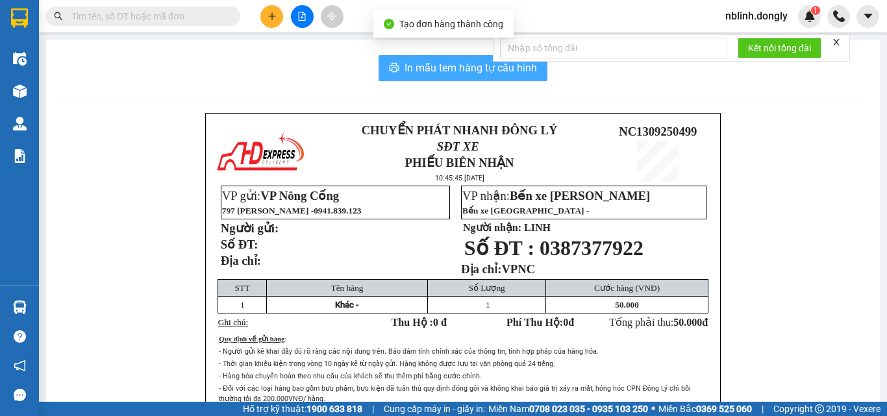
drag, startPoint x: 478, startPoint y: 73, endPoint x: 477, endPoint y: 219, distance: 146.1
click at [478, 73] on span "In mẫu tem hàng tự cấu hình" at bounding box center [470, 68] width 132 height 16
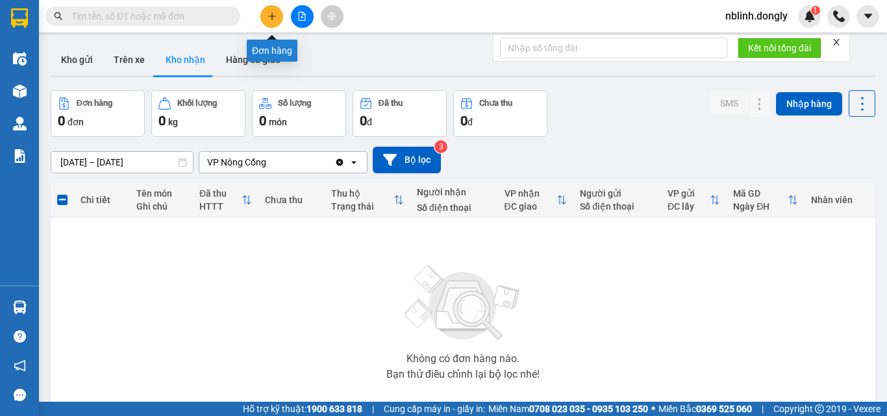
click at [266, 15] on button at bounding box center [271, 16] width 23 height 23
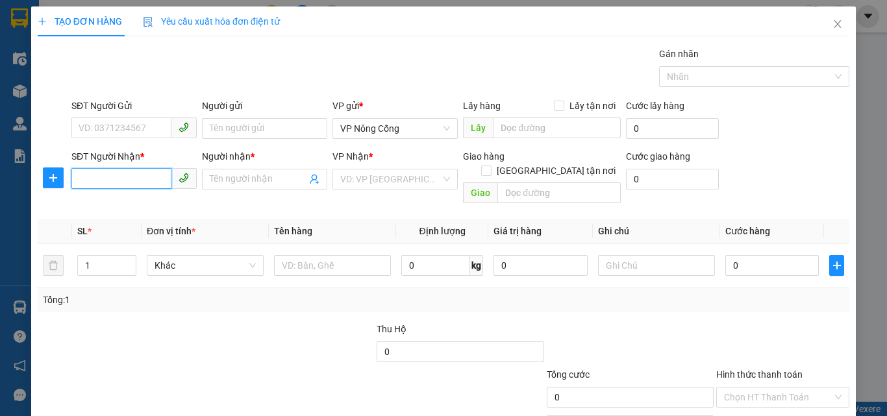
drag, startPoint x: 96, startPoint y: 175, endPoint x: 128, endPoint y: 410, distance: 237.8
click at [102, 196] on div "Transit Pickup Surcharge Ids Transit Deliver Surcharge Ids Transit Deliver Surc…" at bounding box center [443, 258] width 811 height 423
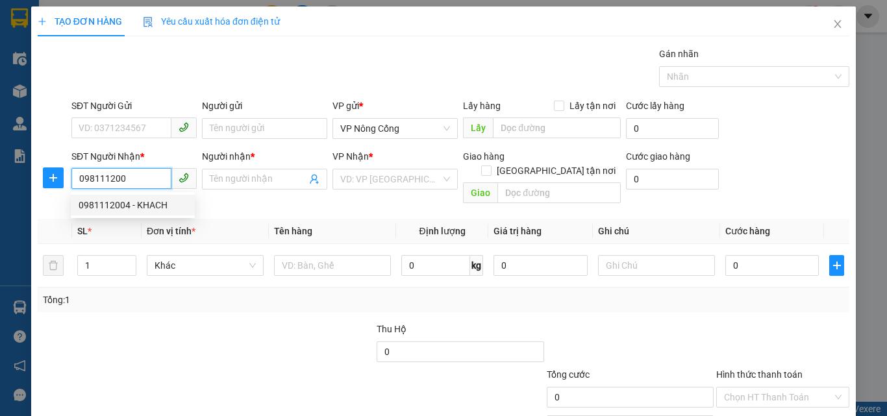
click at [139, 199] on div "0981112004 - KHACH" at bounding box center [133, 205] width 108 height 14
type input "0981112004"
type input "KHACH"
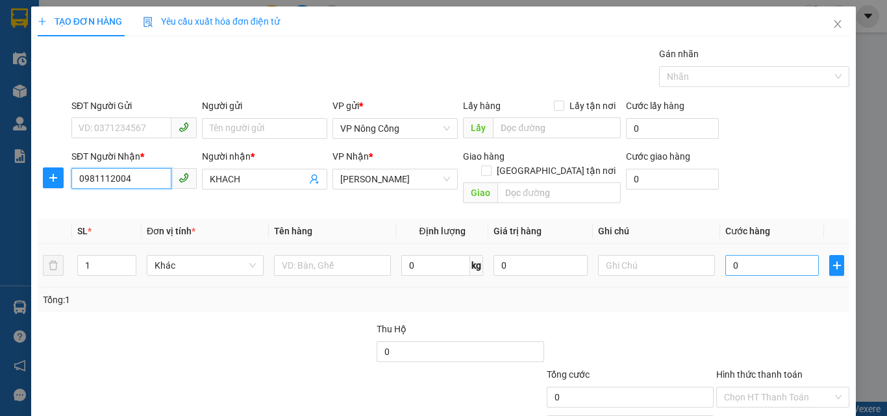
type input "0981112004"
click at [759, 255] on input "0" at bounding box center [771, 265] width 93 height 21
type input "1"
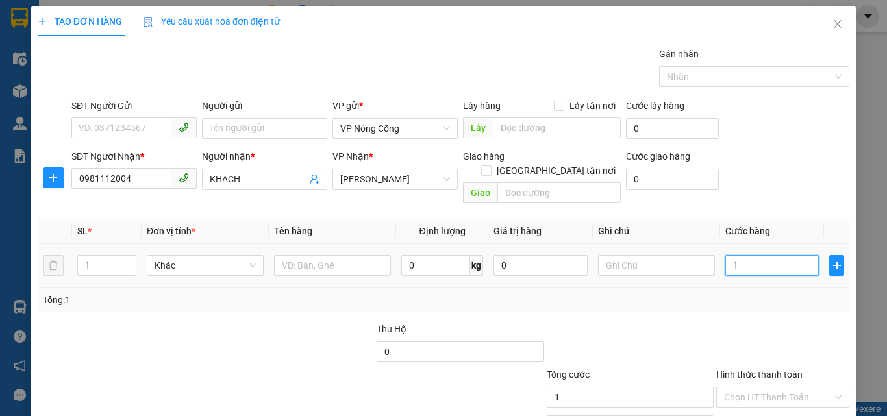
type input "14"
type input "140"
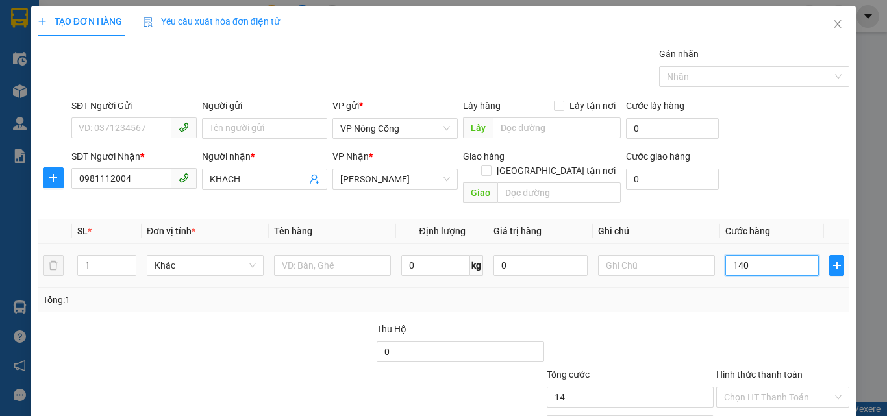
type input "140"
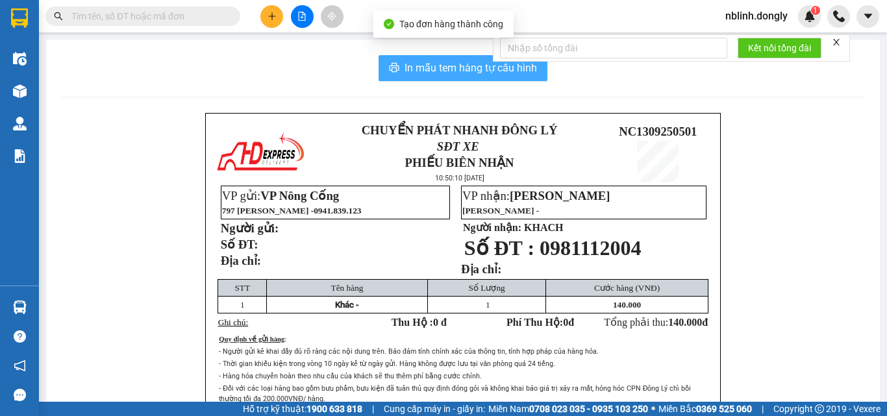
drag, startPoint x: 467, startPoint y: 74, endPoint x: 625, endPoint y: 304, distance: 279.6
click at [467, 75] on span "In mẫu tem hàng tự cấu hình" at bounding box center [470, 68] width 132 height 16
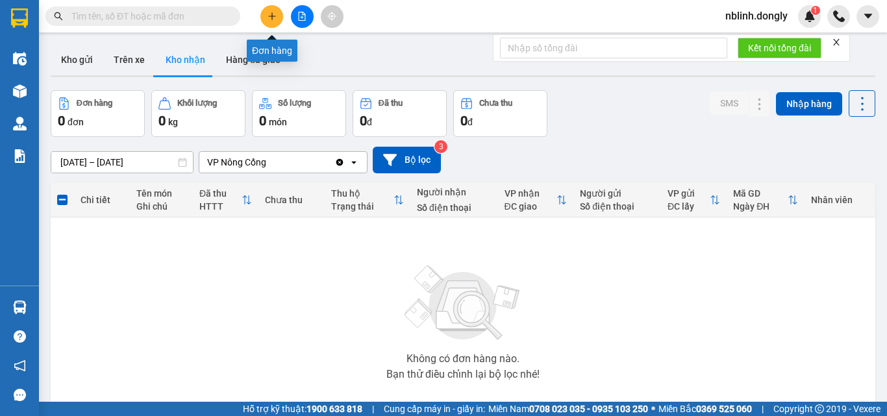
click at [267, 23] on button at bounding box center [271, 16] width 23 height 23
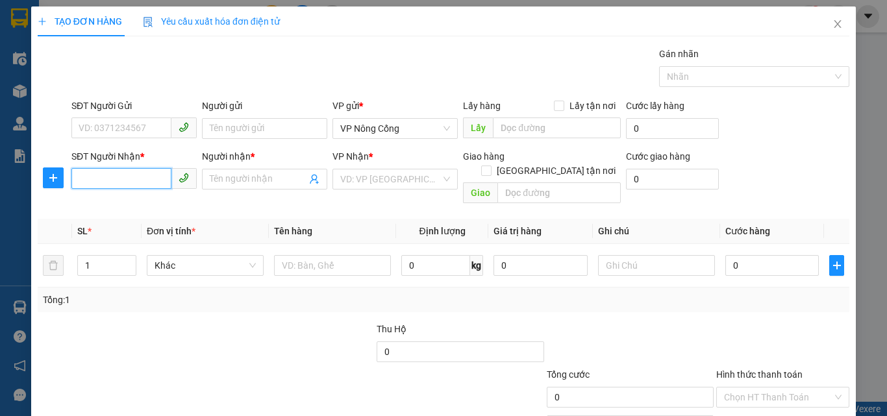
click at [86, 178] on input "SĐT Người Nhận *" at bounding box center [121, 178] width 100 height 21
click at [108, 206] on div "0968771518 - khach" at bounding box center [133, 205] width 108 height 14
type input "0968771518"
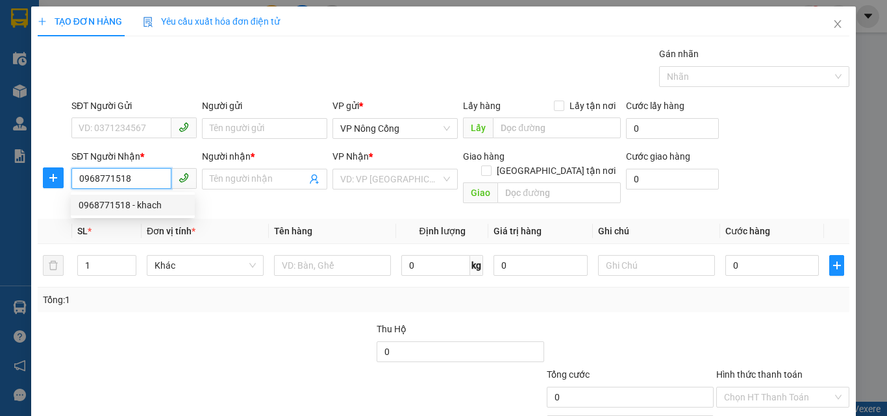
type input "khach"
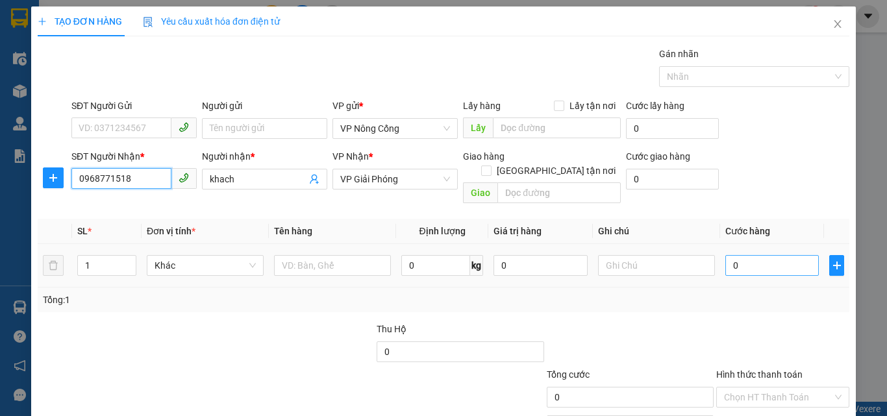
type input "0968771518"
click at [759, 255] on input "0" at bounding box center [771, 265] width 93 height 21
